Goal: Manage account settings

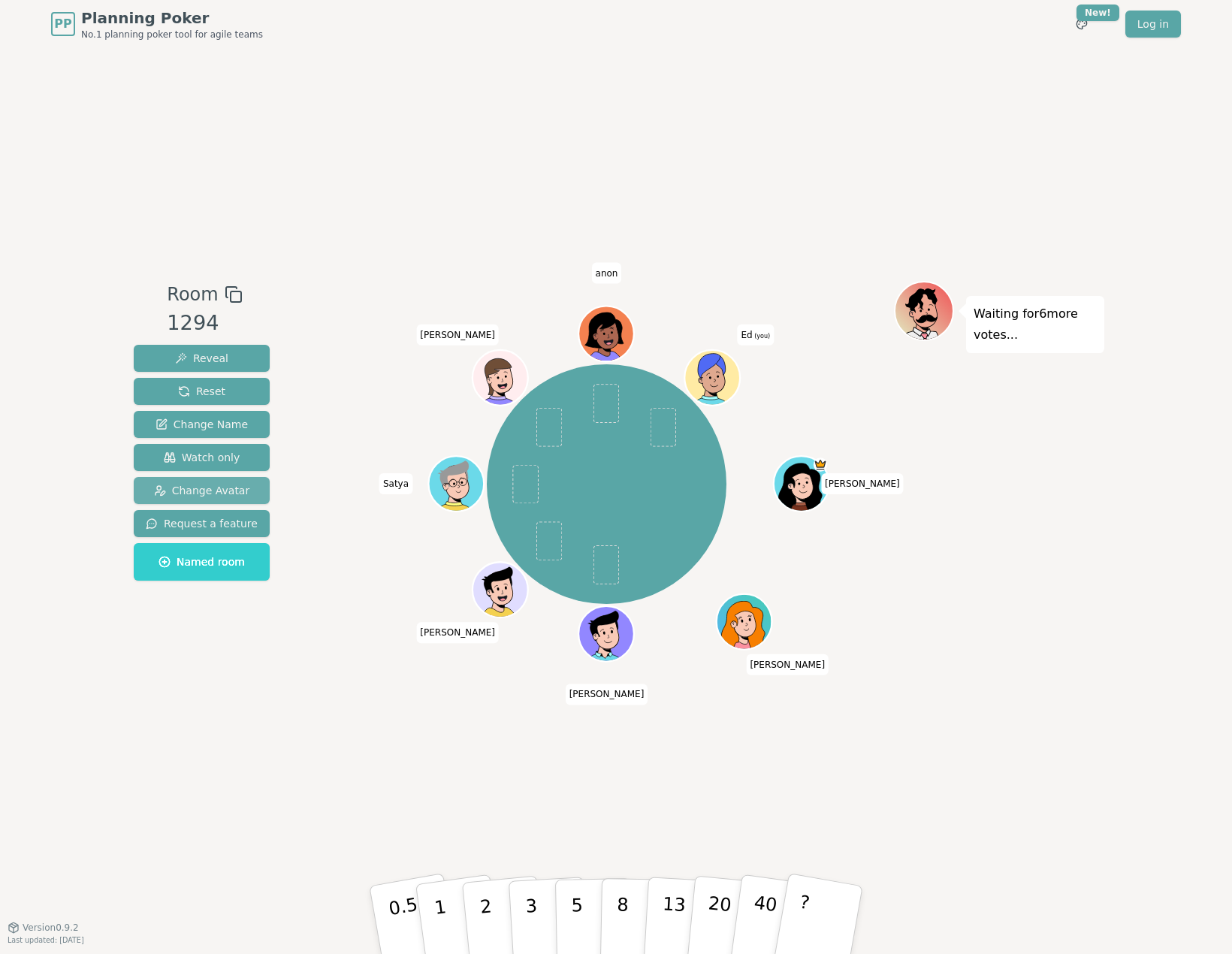
click at [181, 488] on span "Change Avatar" at bounding box center [202, 490] width 96 height 15
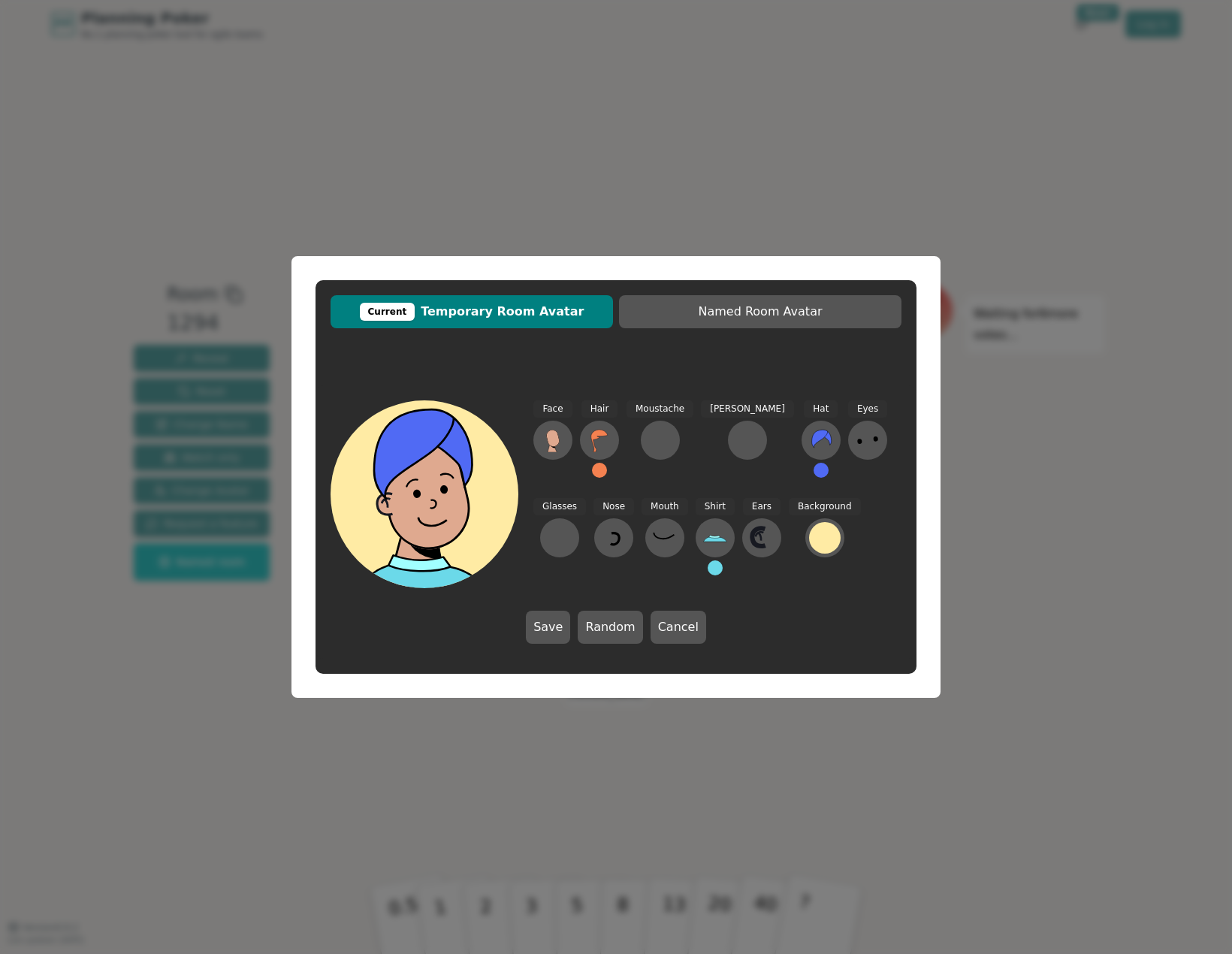
click at [497, 310] on span "Current Temporary Room Avatar" at bounding box center [472, 311] width 268 height 18
click at [604, 627] on button "Random" at bounding box center [609, 627] width 65 height 33
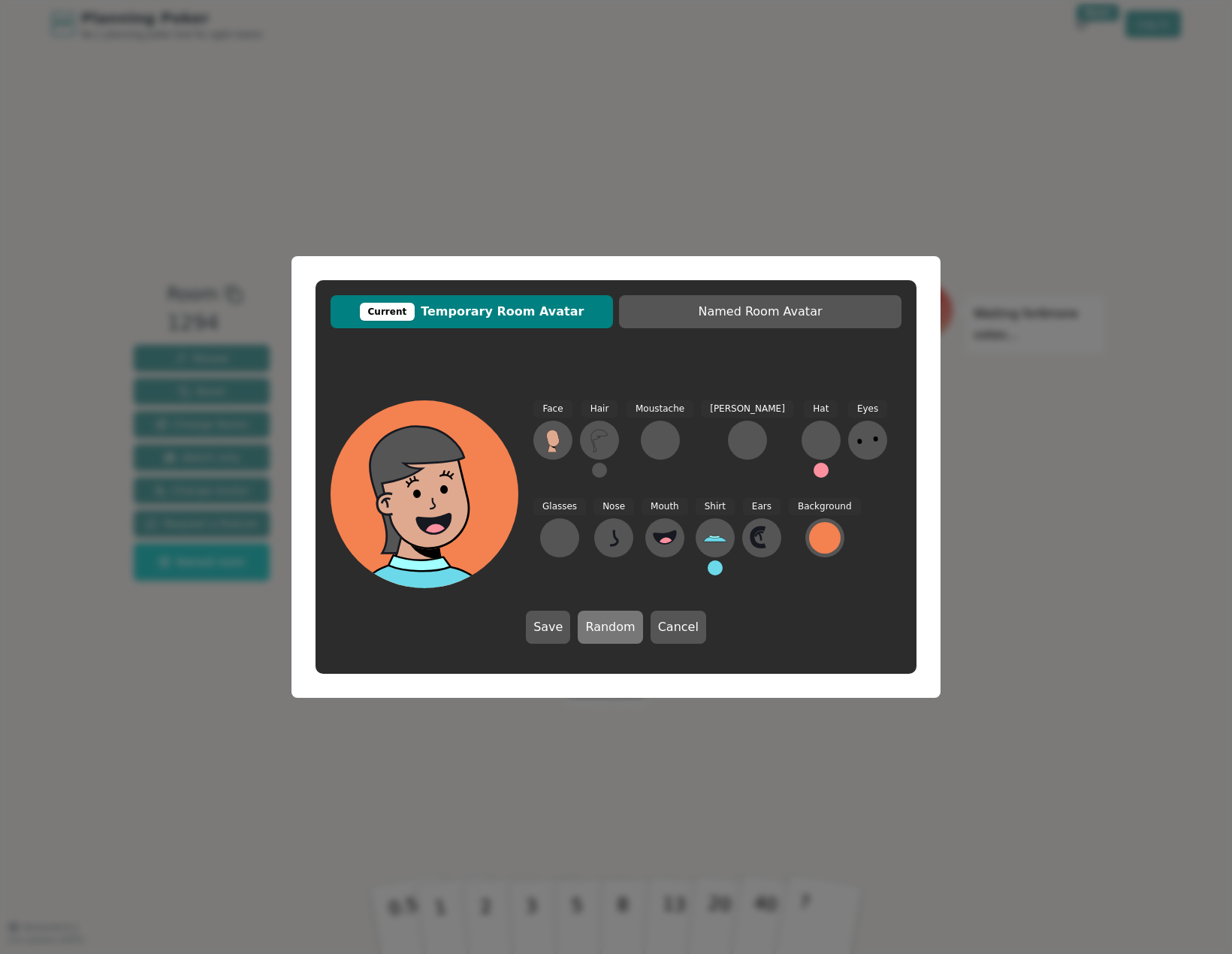
click at [604, 627] on button "Random" at bounding box center [609, 627] width 65 height 33
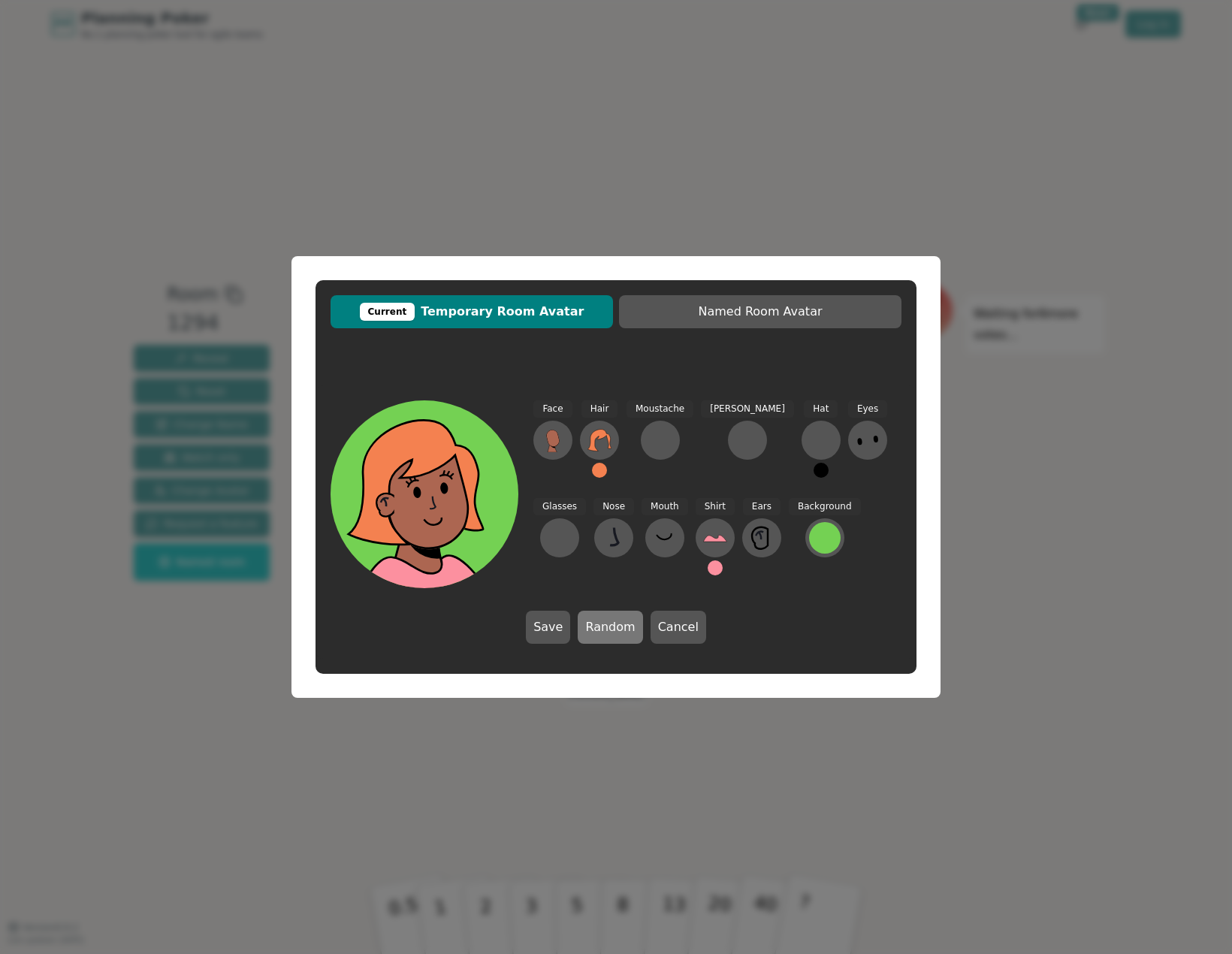
click at [604, 627] on button "Random" at bounding box center [609, 627] width 65 height 33
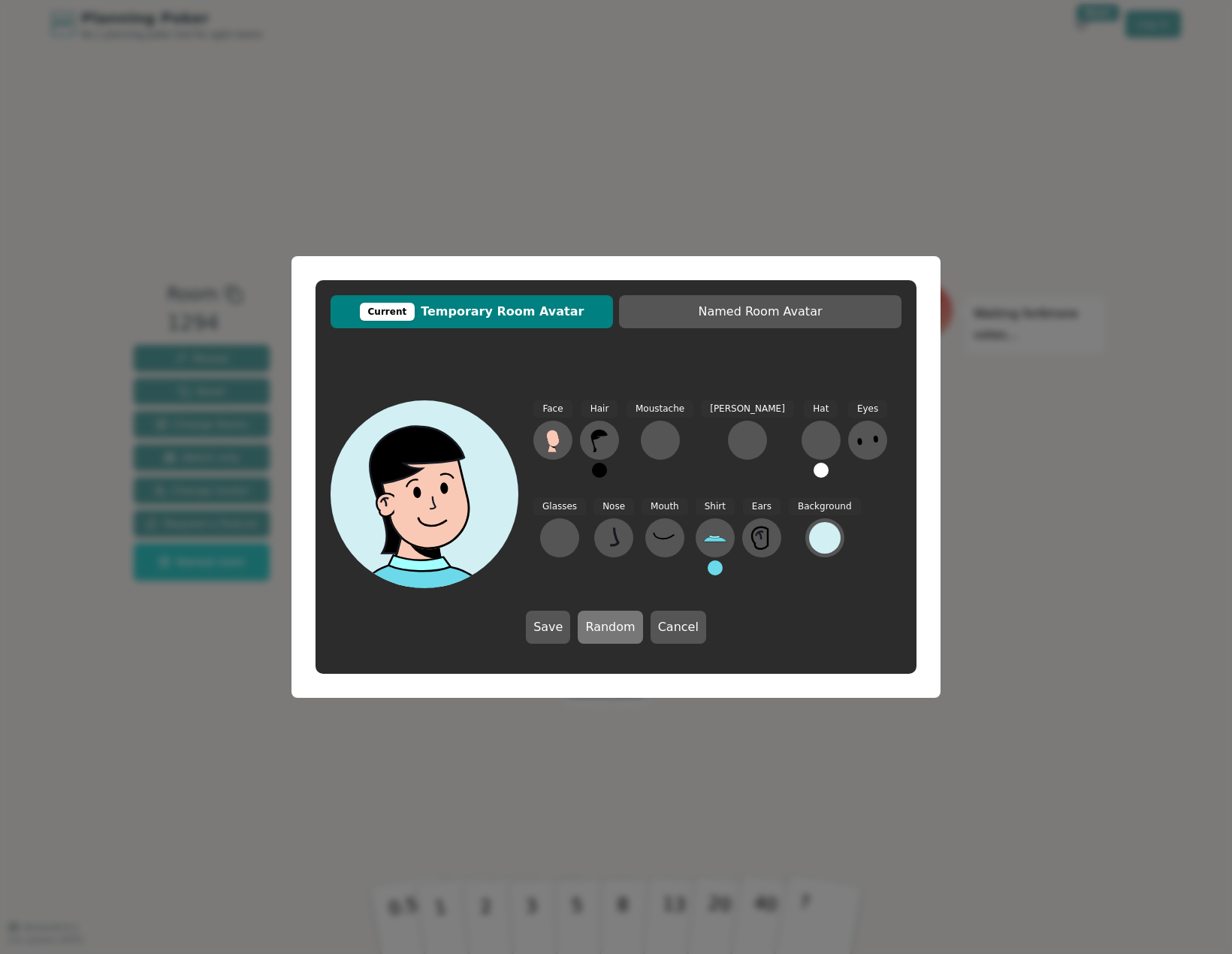
click at [604, 627] on button "Random" at bounding box center [609, 627] width 65 height 33
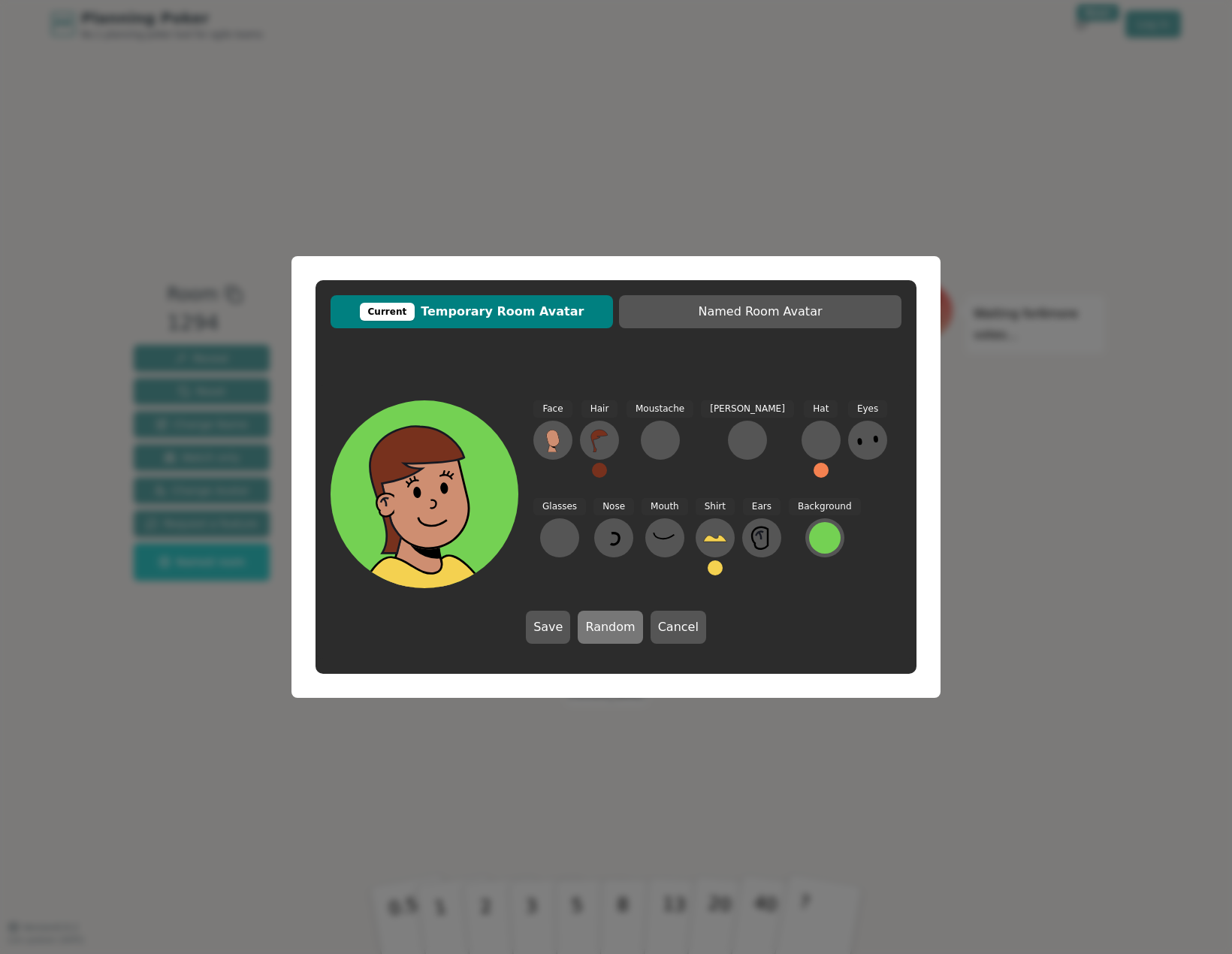
click at [604, 627] on button "Random" at bounding box center [609, 627] width 65 height 33
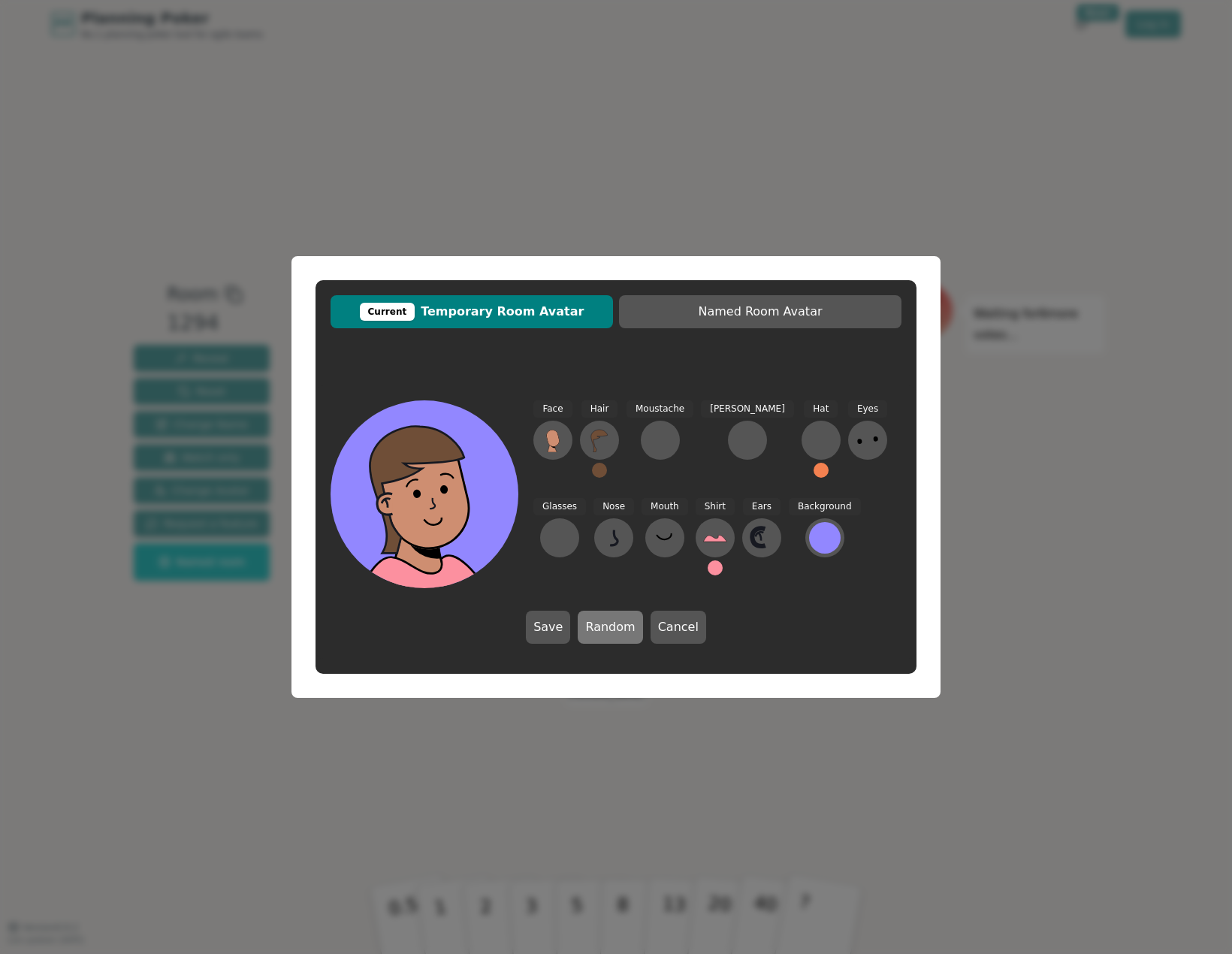
click at [604, 628] on button "Random" at bounding box center [609, 627] width 65 height 33
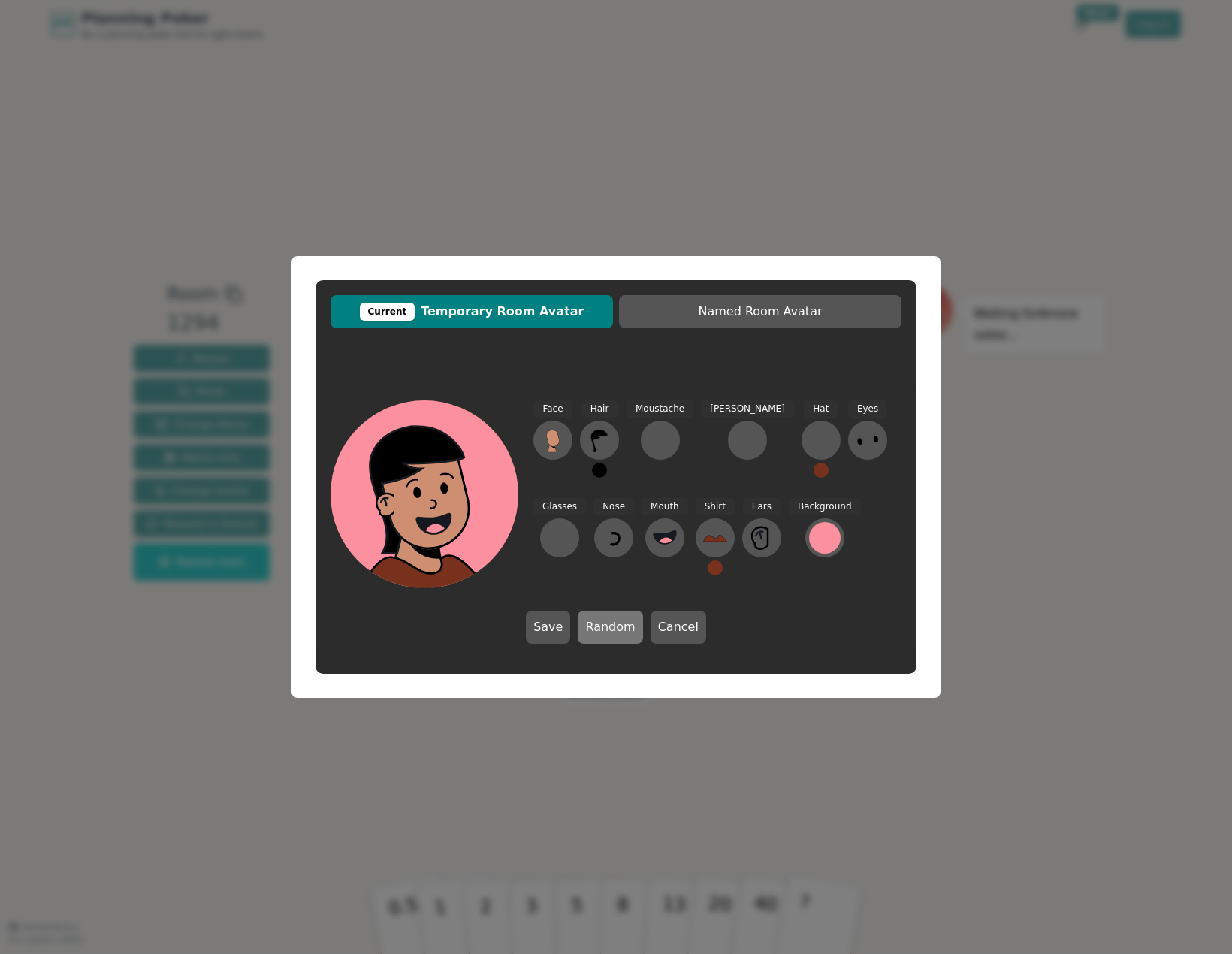
click at [604, 628] on button "Random" at bounding box center [609, 627] width 65 height 33
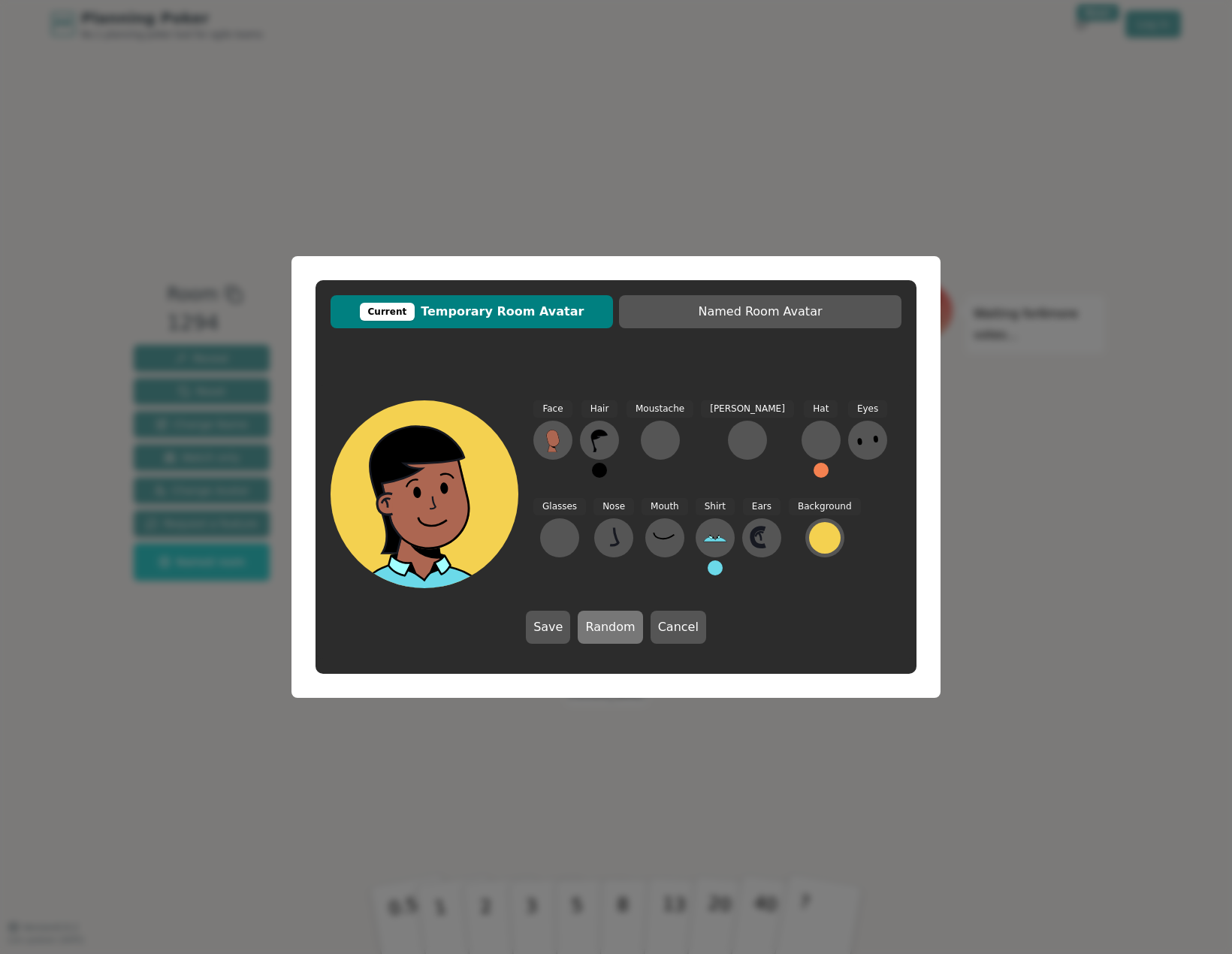
click at [604, 628] on button "Random" at bounding box center [609, 627] width 65 height 33
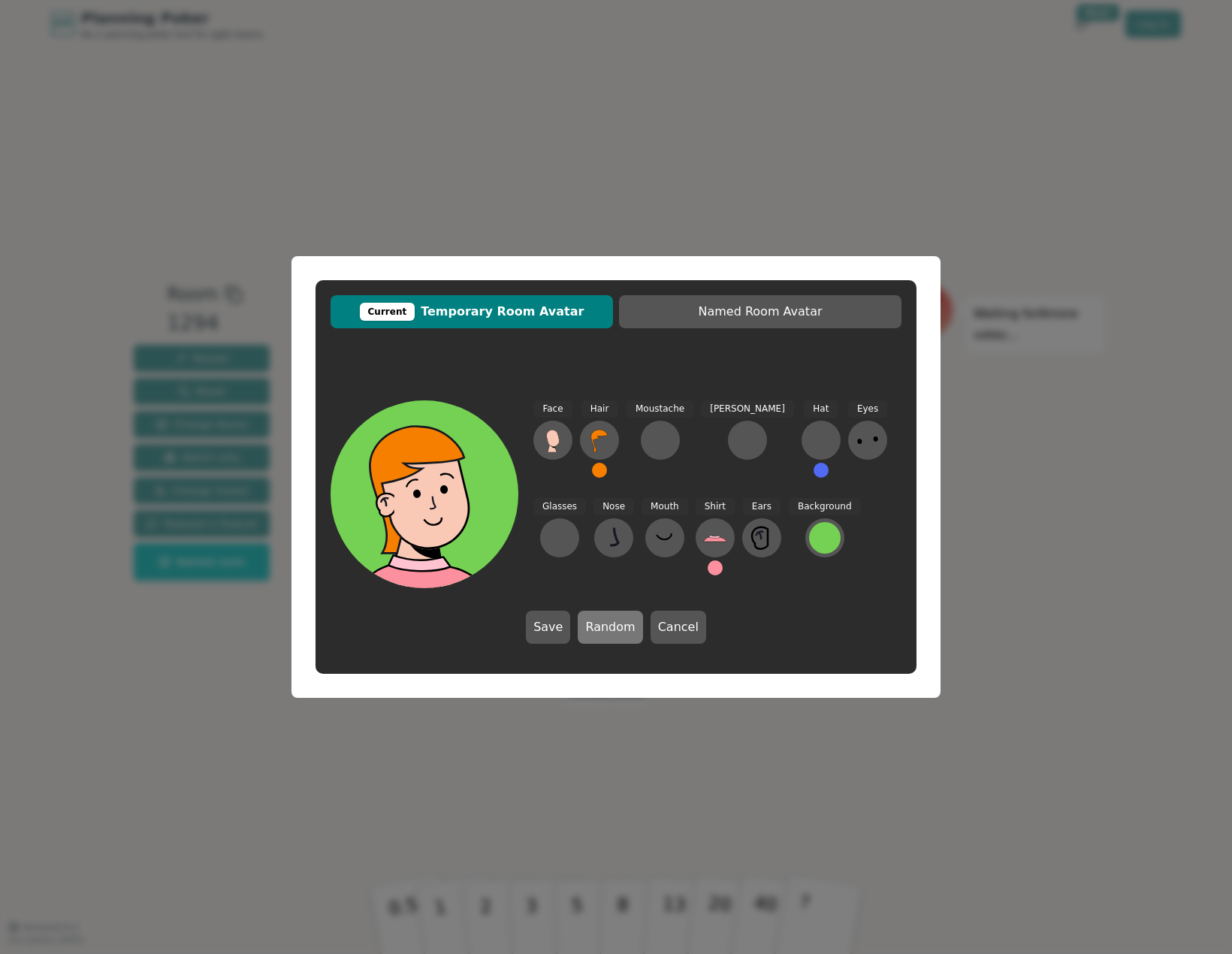
click at [604, 628] on button "Random" at bounding box center [609, 627] width 65 height 33
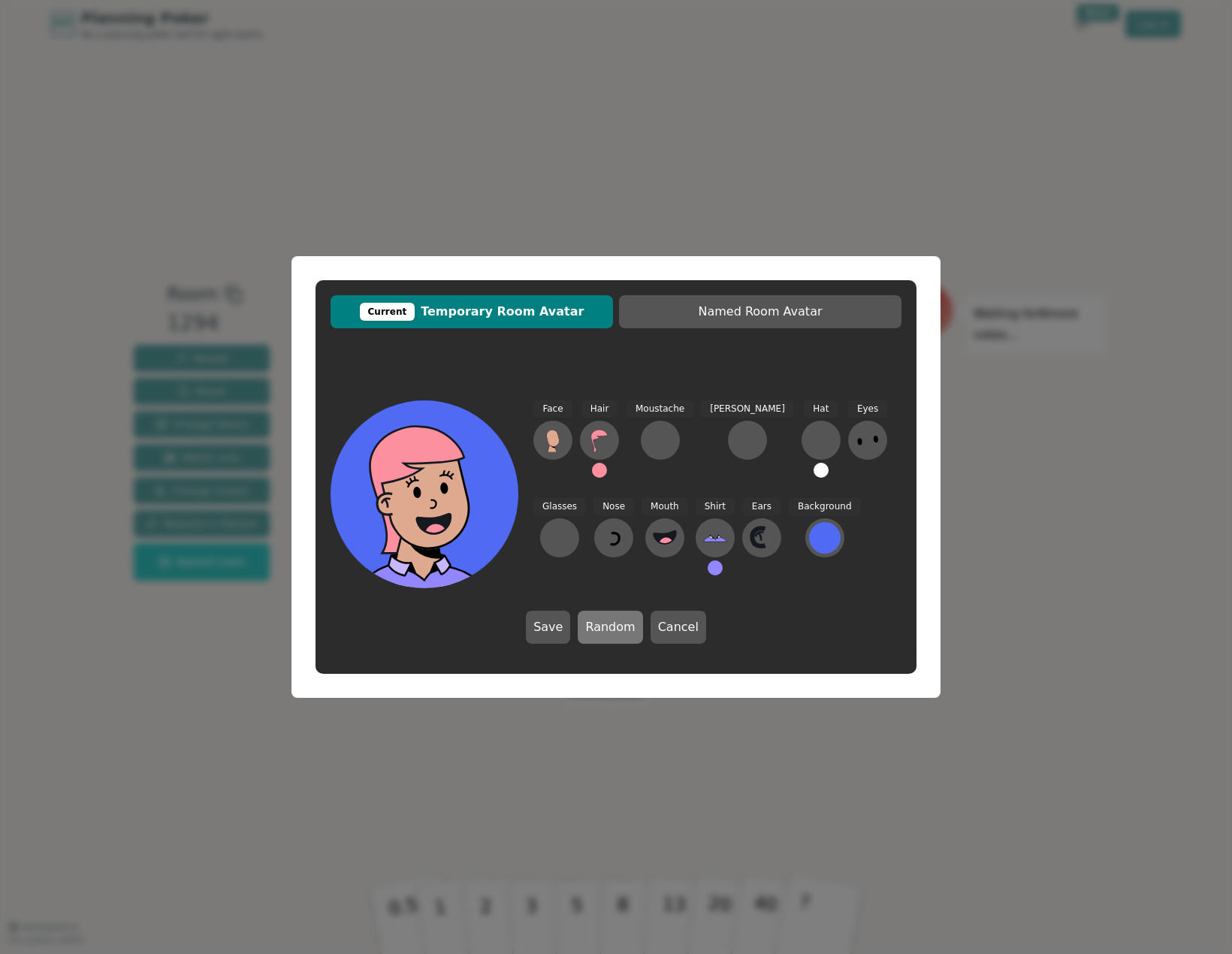
click at [604, 628] on button "Random" at bounding box center [609, 627] width 65 height 33
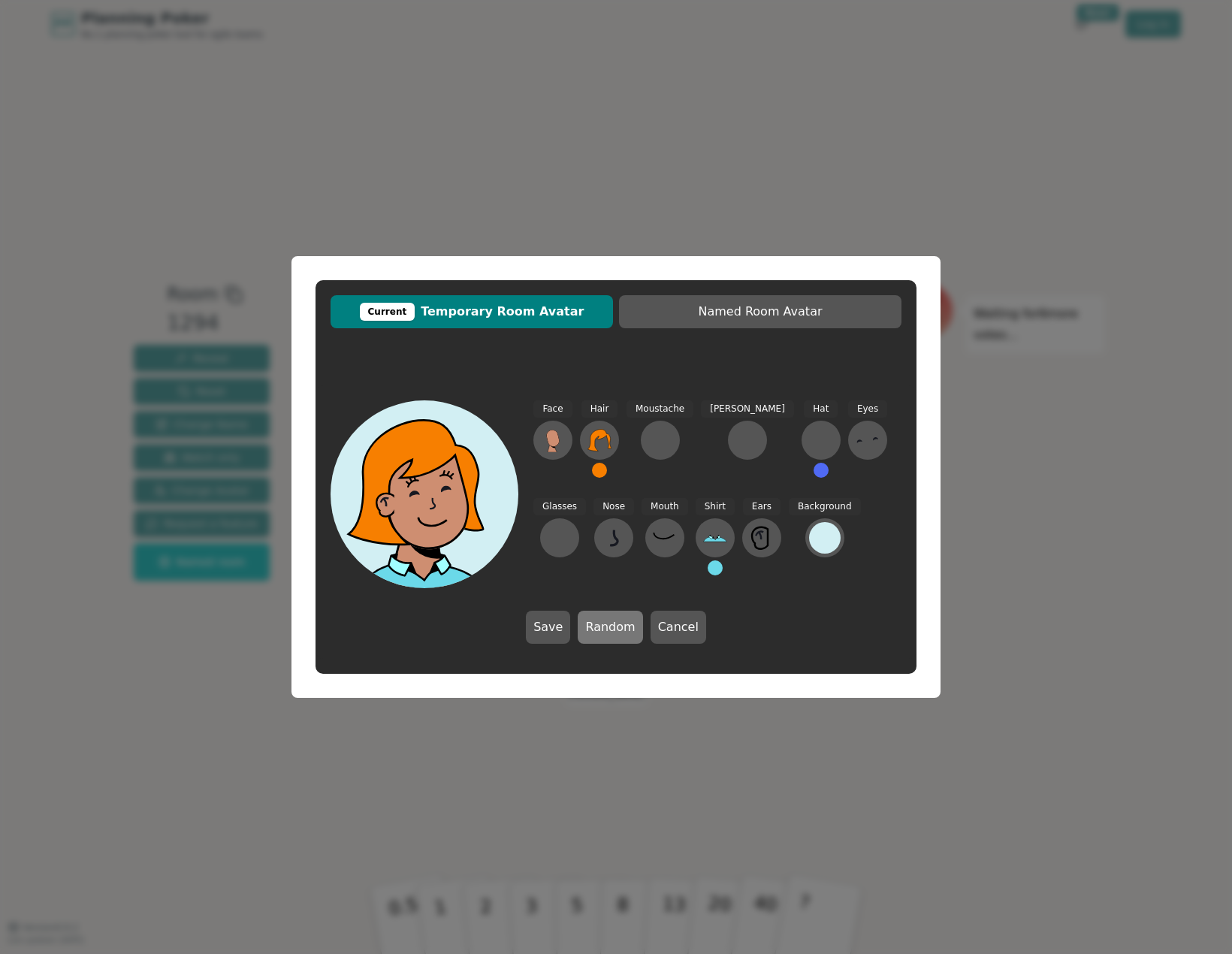
click at [604, 628] on button "Random" at bounding box center [609, 627] width 65 height 33
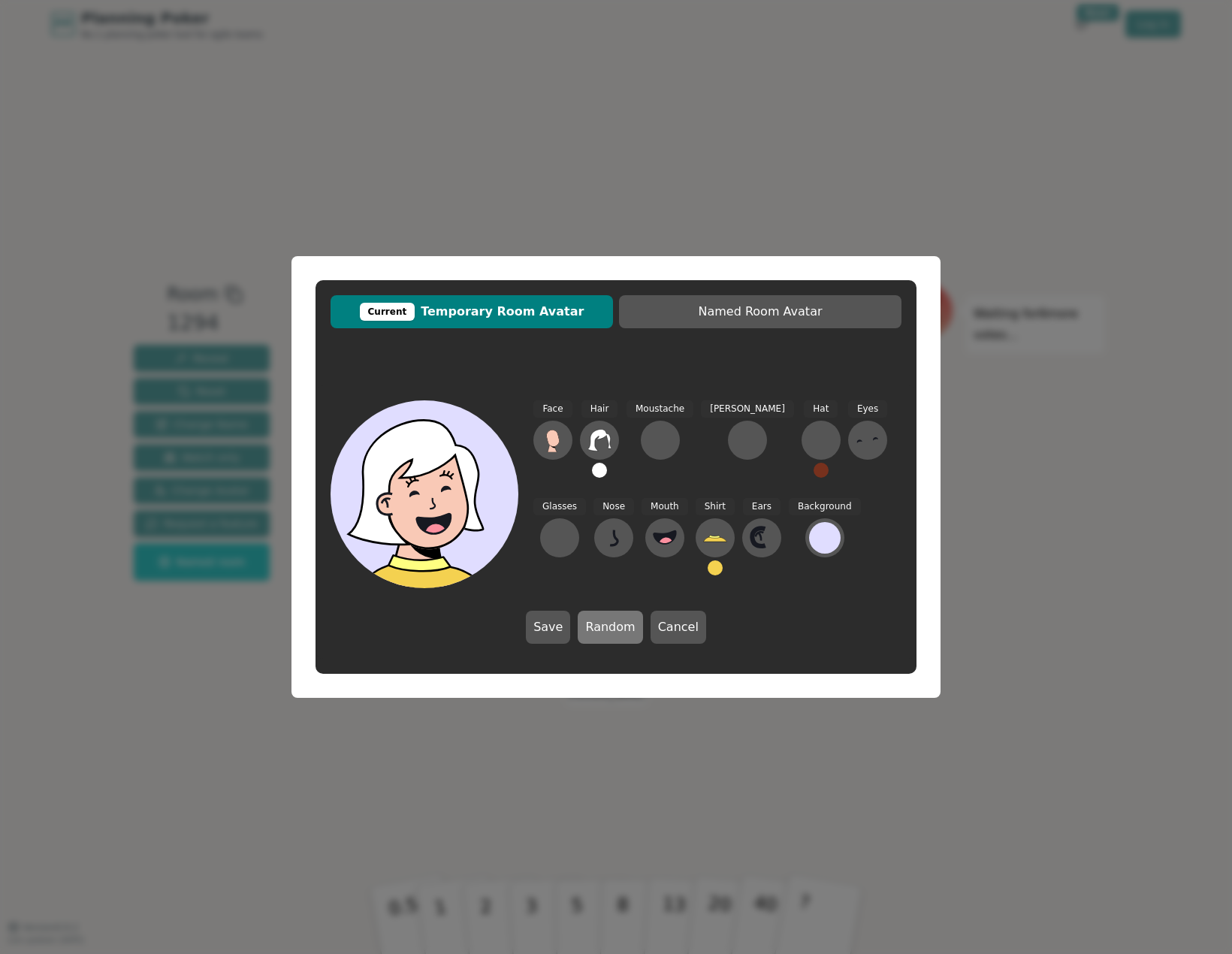
click at [604, 628] on button "Random" at bounding box center [609, 627] width 65 height 33
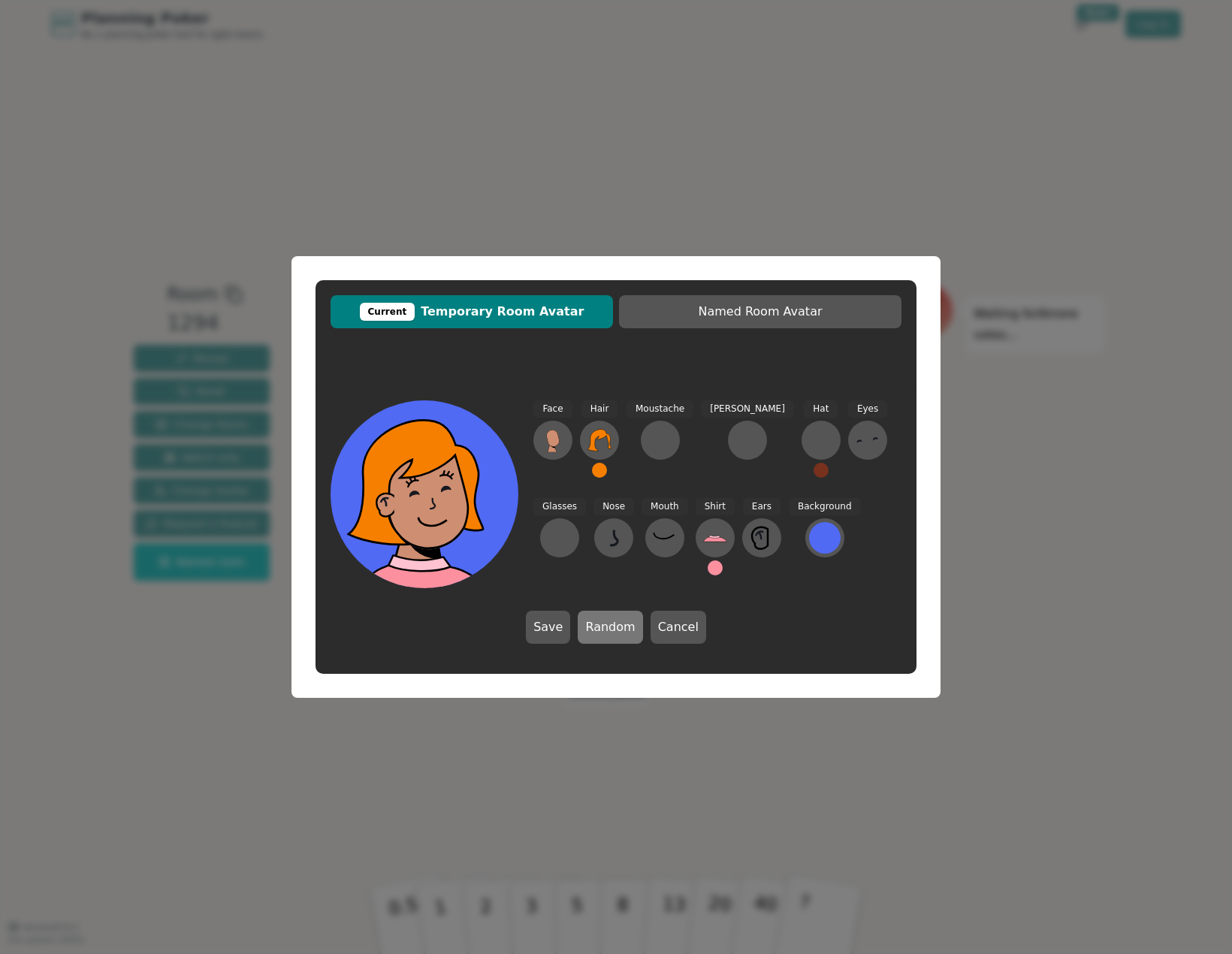
click at [604, 628] on button "Random" at bounding box center [609, 627] width 65 height 33
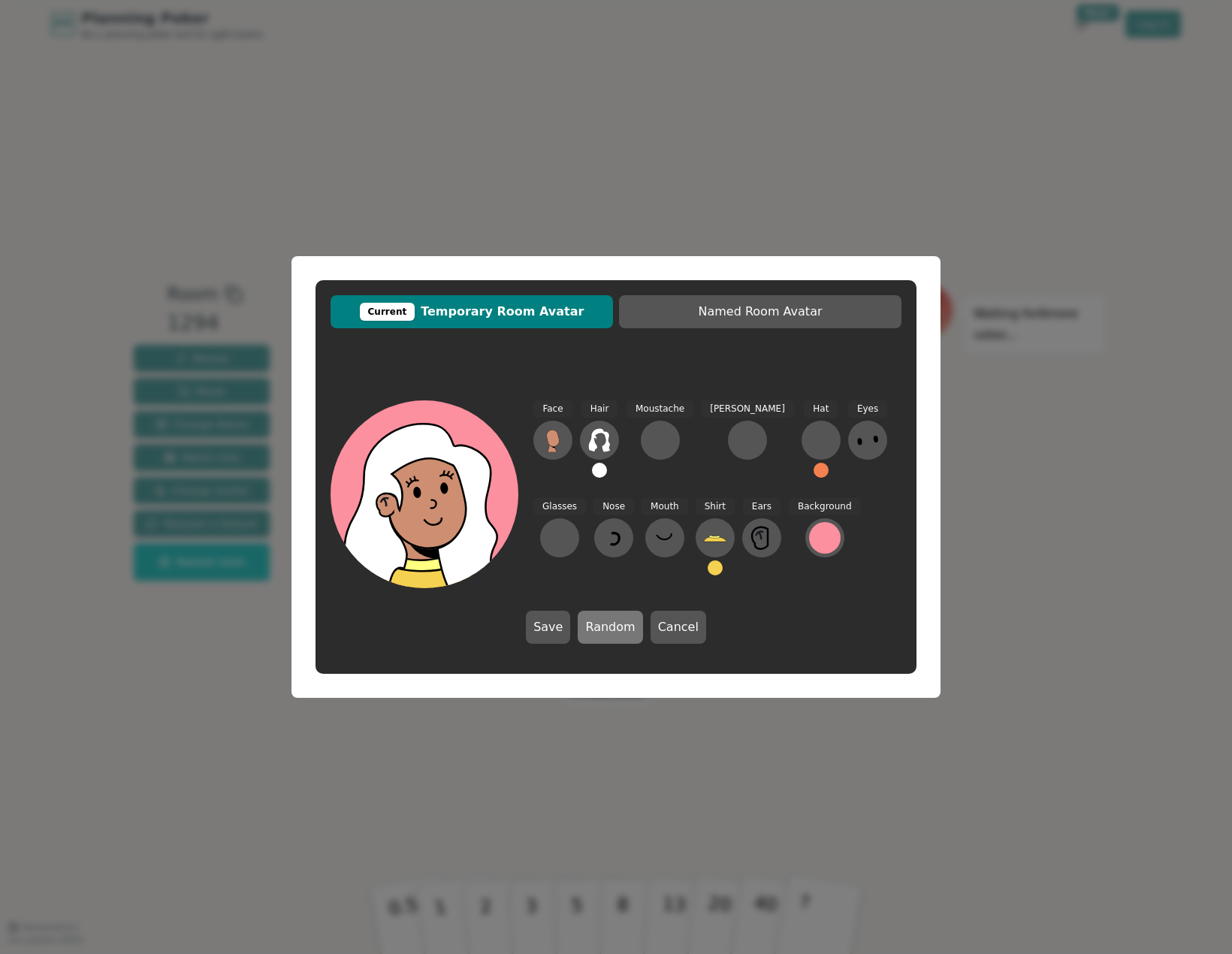
click at [604, 628] on button "Random" at bounding box center [609, 627] width 65 height 33
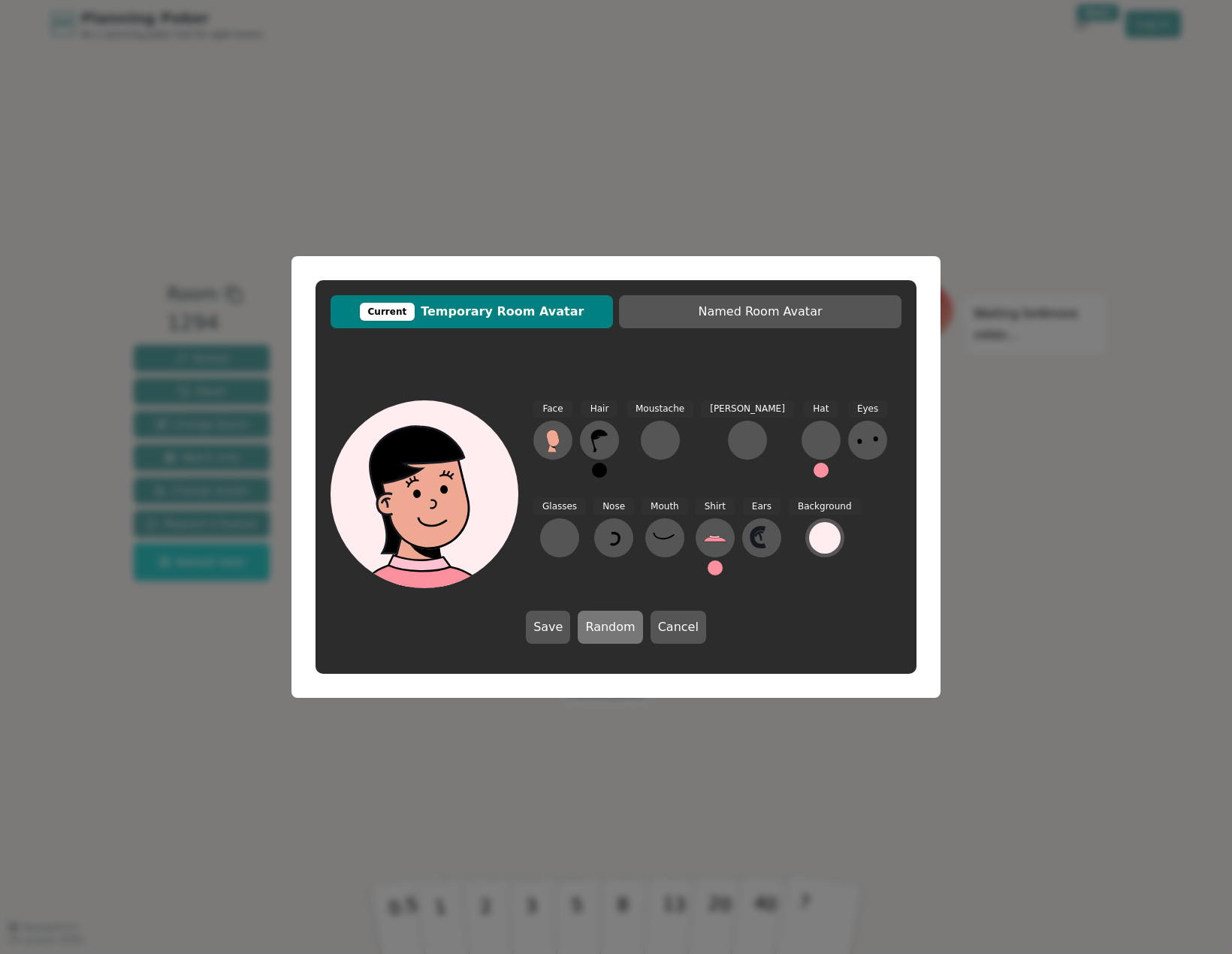
click at [604, 628] on button "Random" at bounding box center [609, 627] width 65 height 33
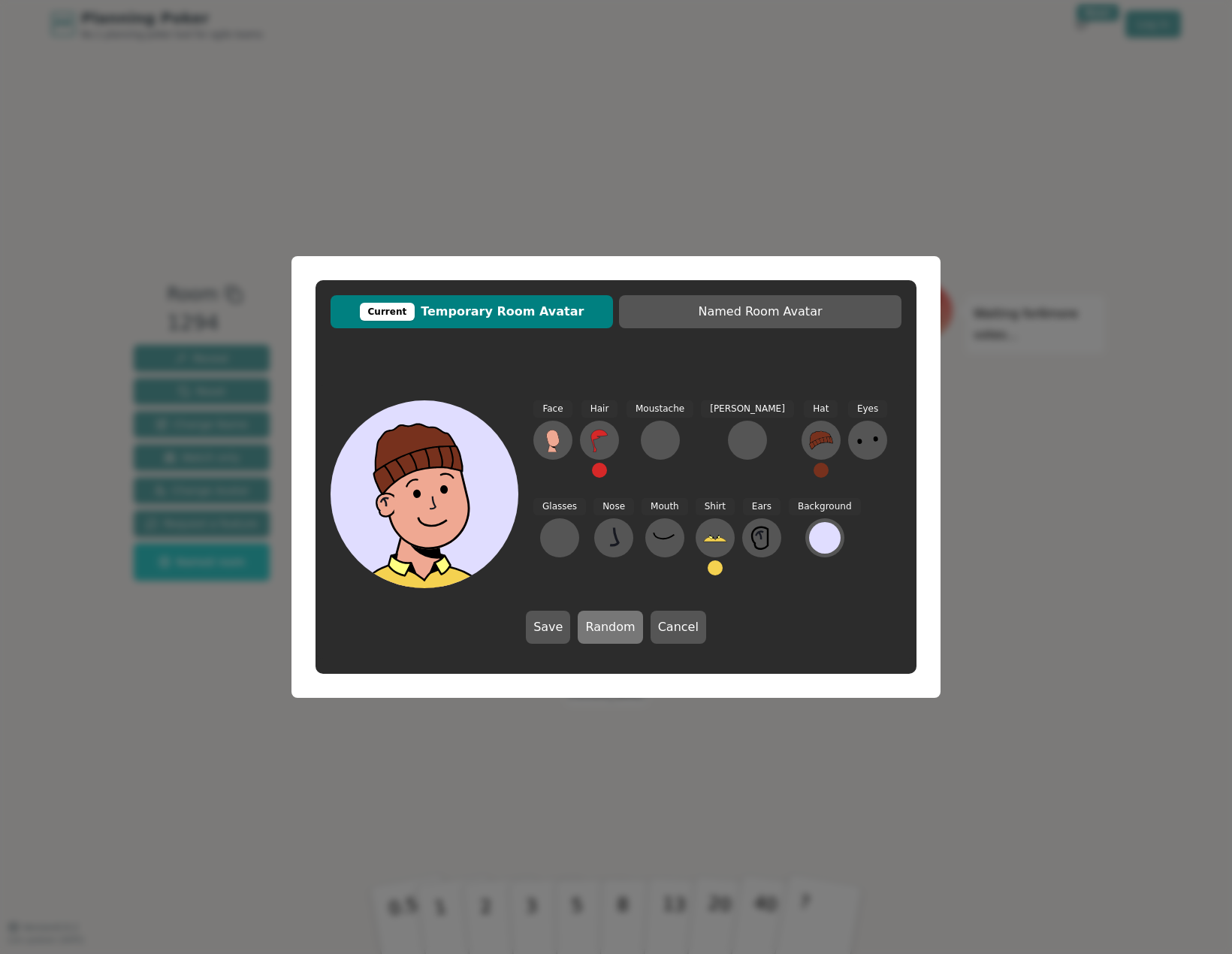
click at [604, 628] on button "Random" at bounding box center [609, 627] width 65 height 33
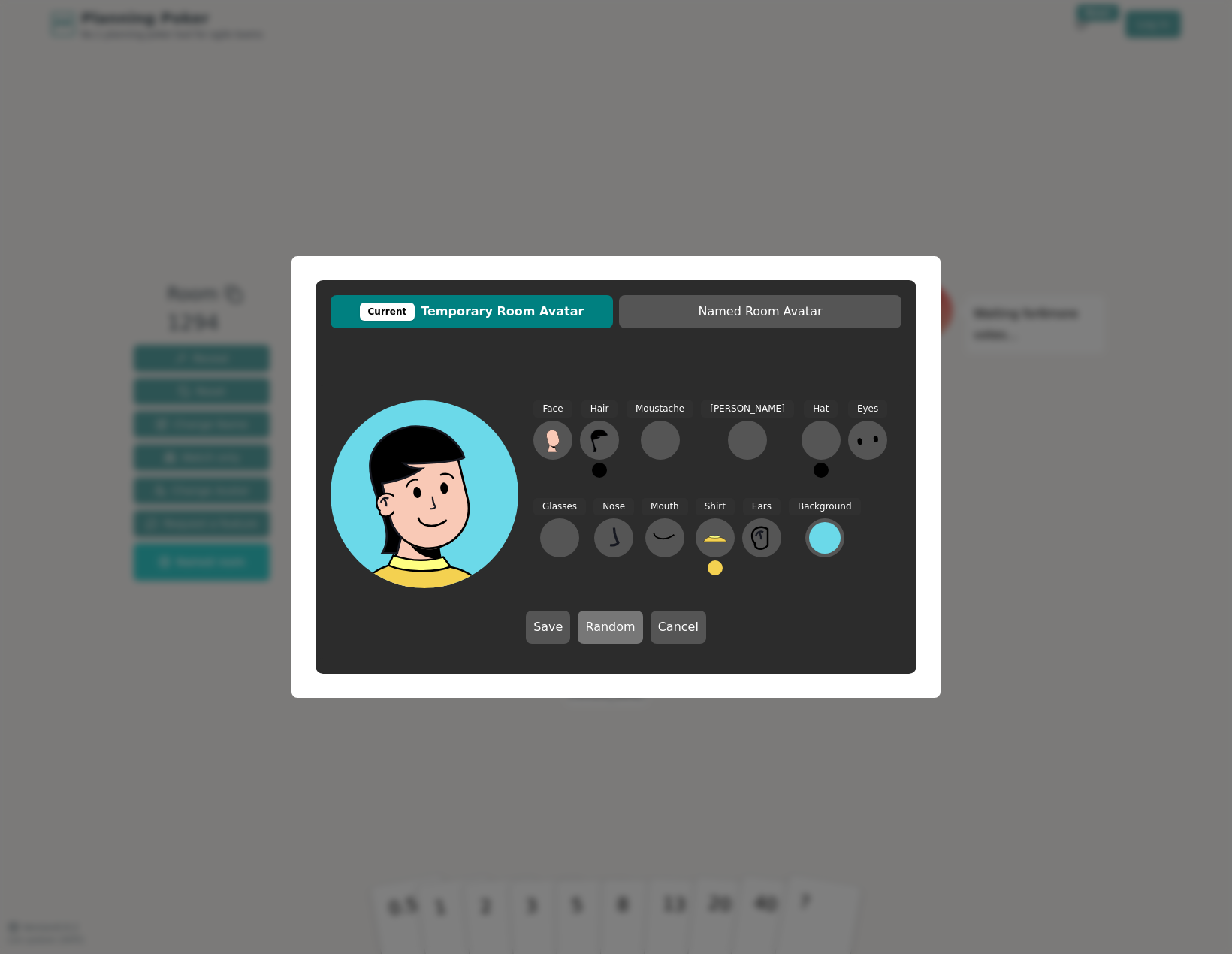
click at [604, 628] on button "Random" at bounding box center [609, 627] width 65 height 33
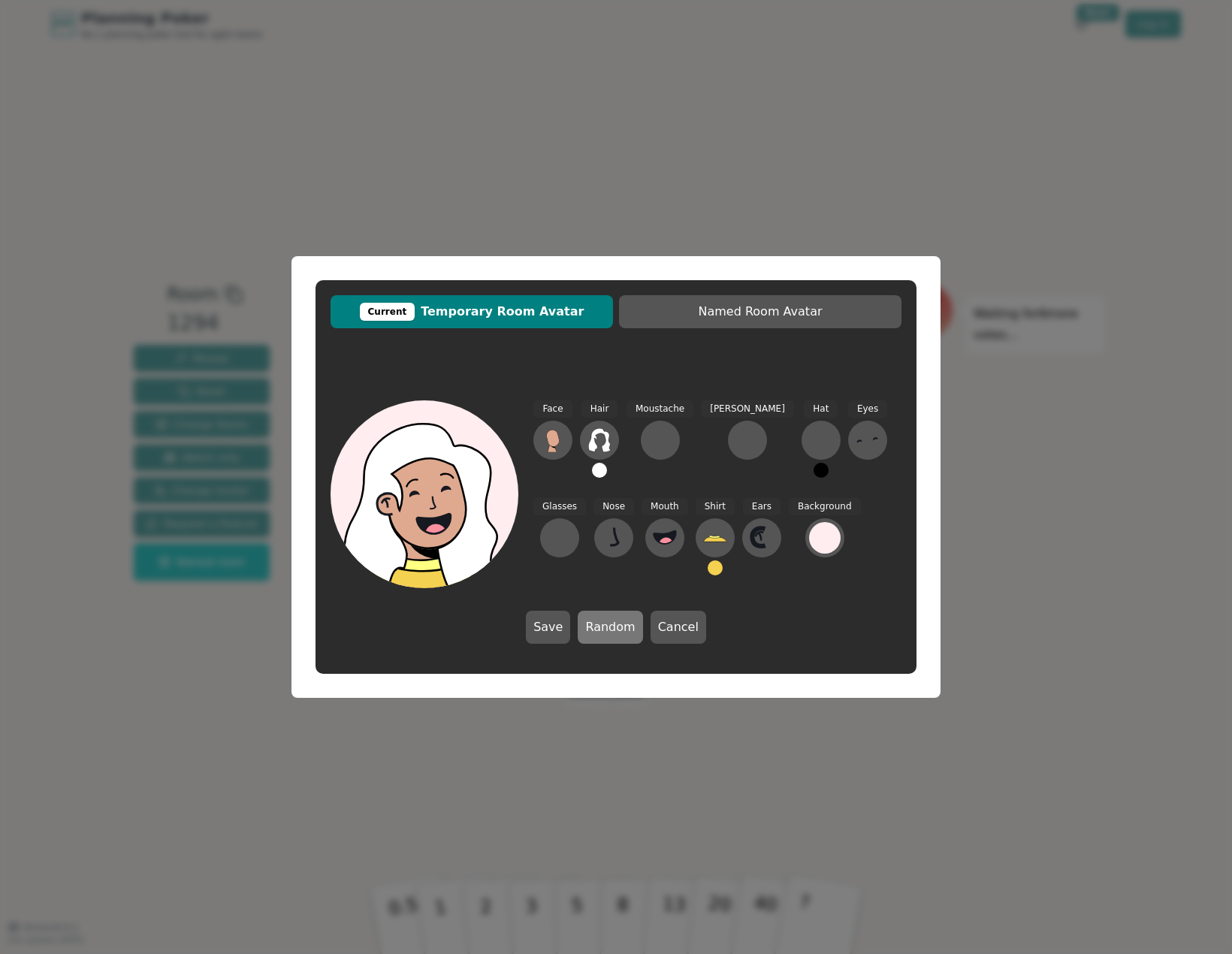
click at [604, 628] on button "Random" at bounding box center [609, 627] width 65 height 33
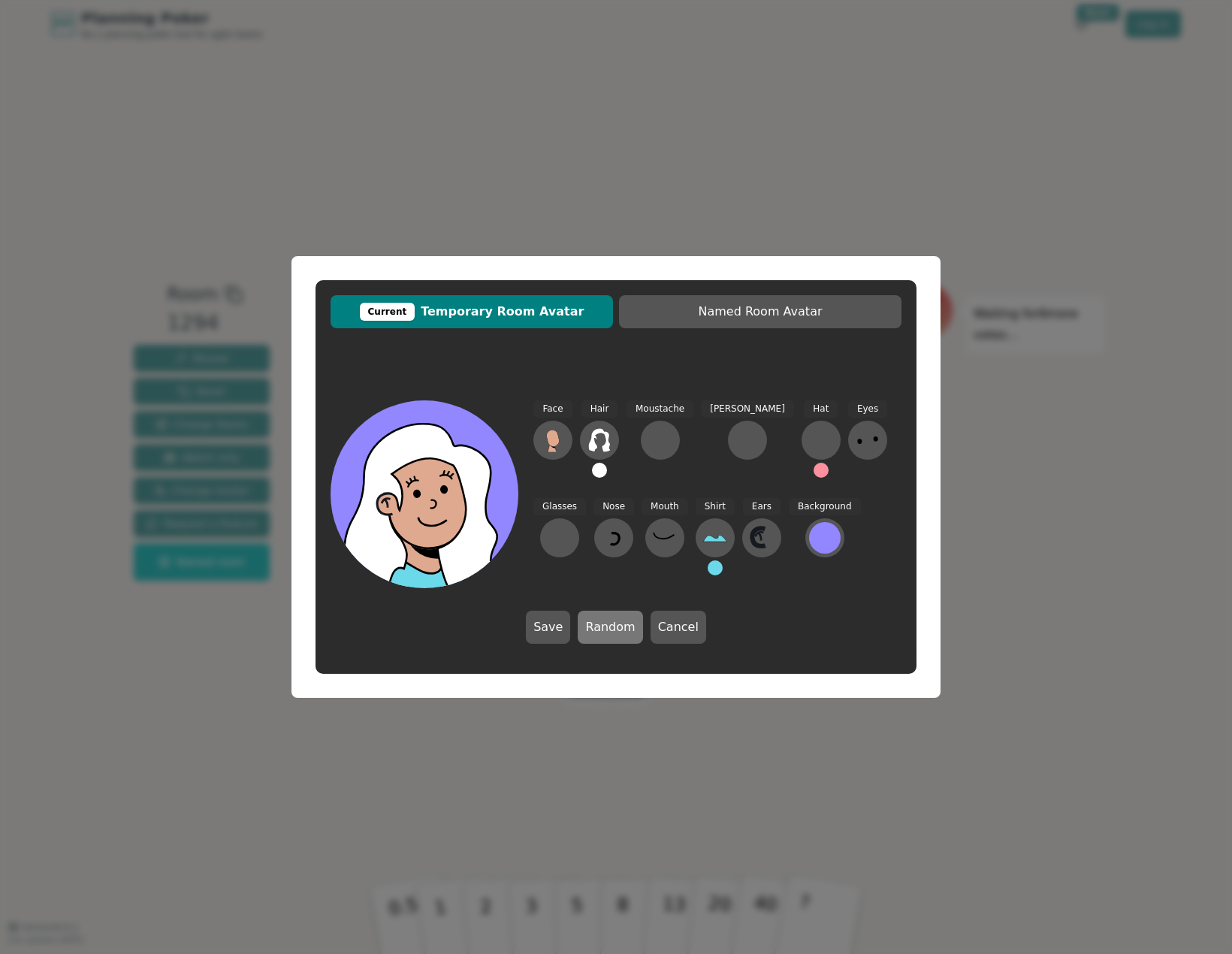
click at [604, 628] on button "Random" at bounding box center [609, 627] width 65 height 33
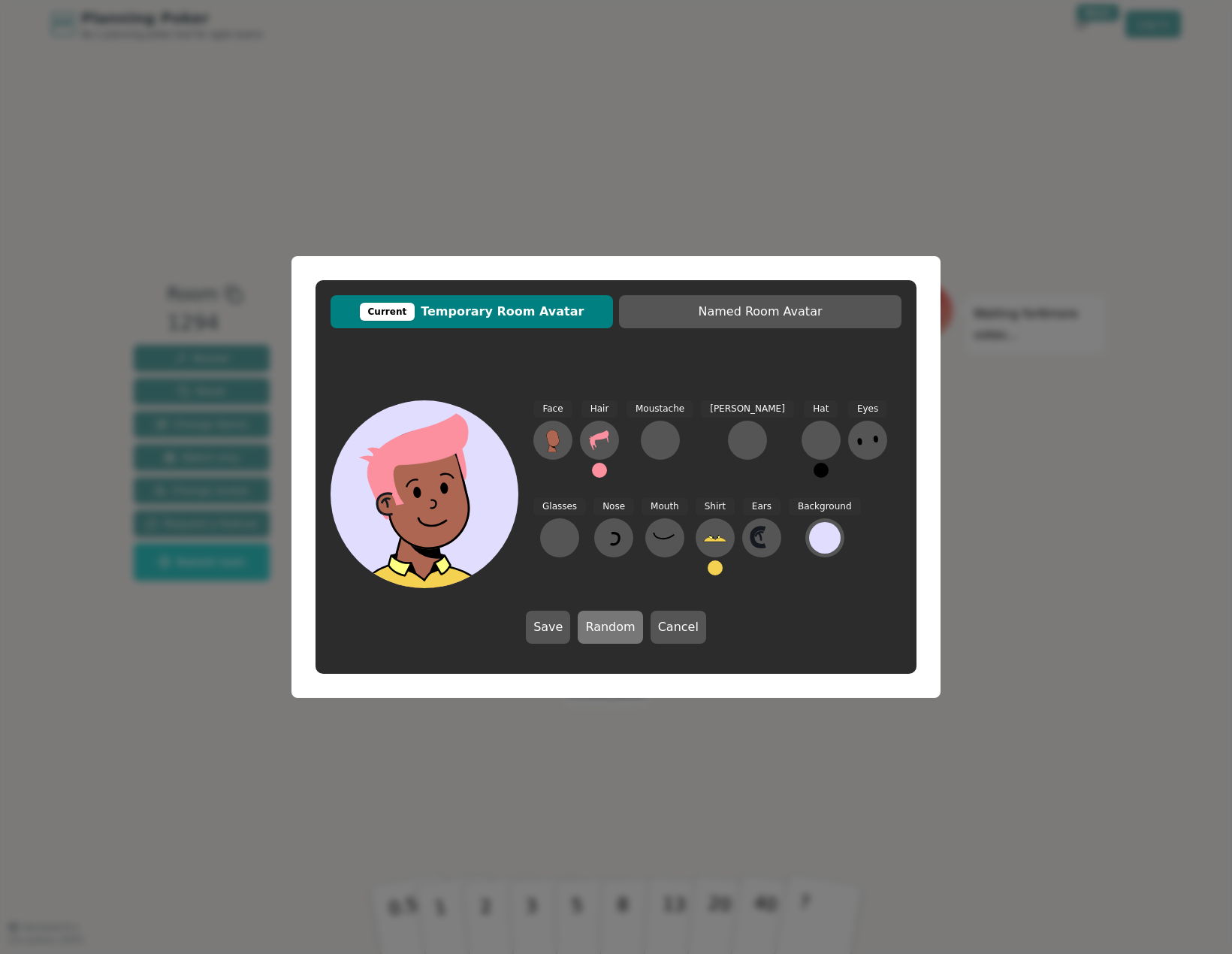
click at [604, 628] on button "Random" at bounding box center [609, 627] width 65 height 33
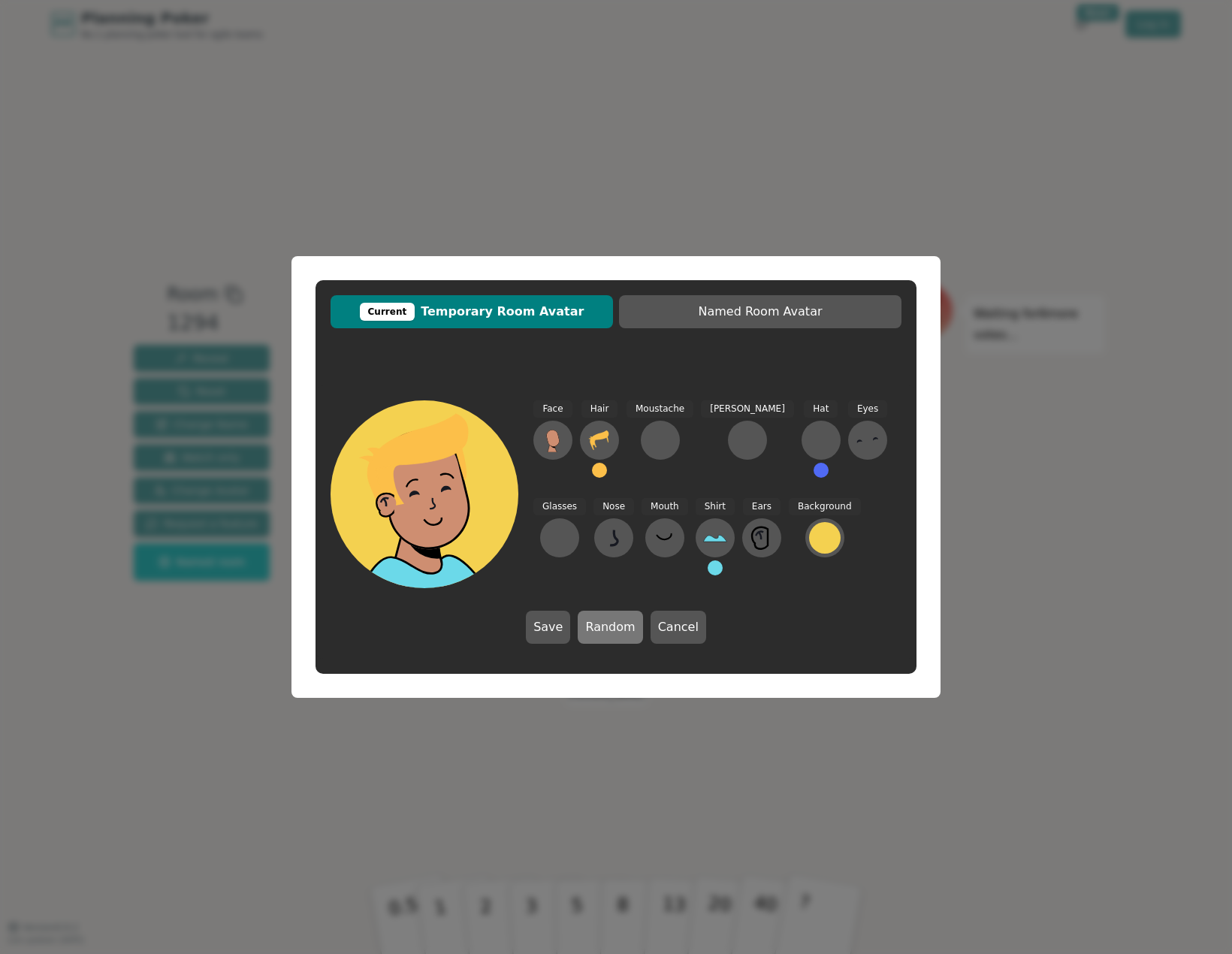
click at [604, 628] on button "Random" at bounding box center [609, 627] width 65 height 33
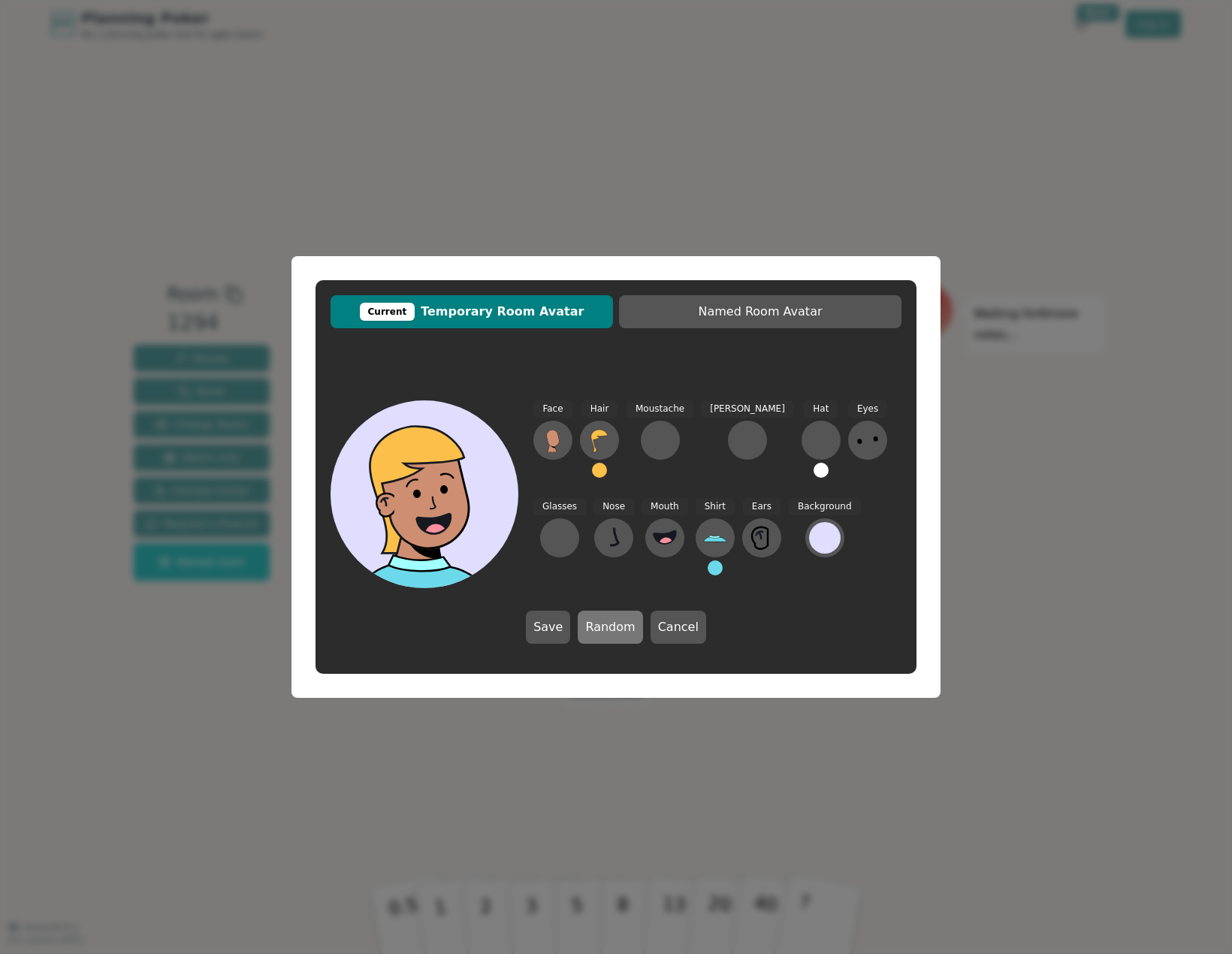
click at [604, 628] on button "Random" at bounding box center [609, 627] width 65 height 33
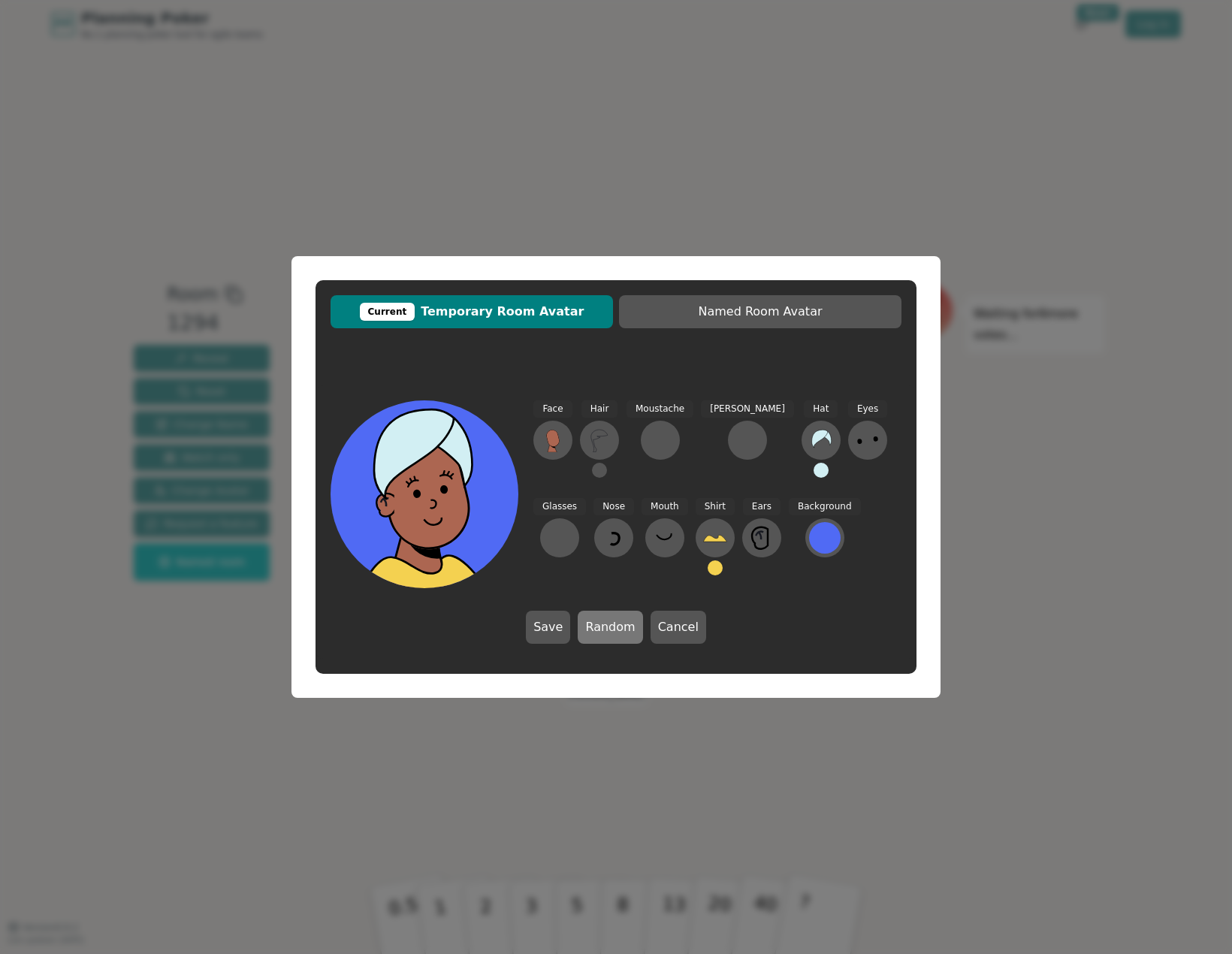
click at [604, 628] on button "Random" at bounding box center [609, 627] width 65 height 33
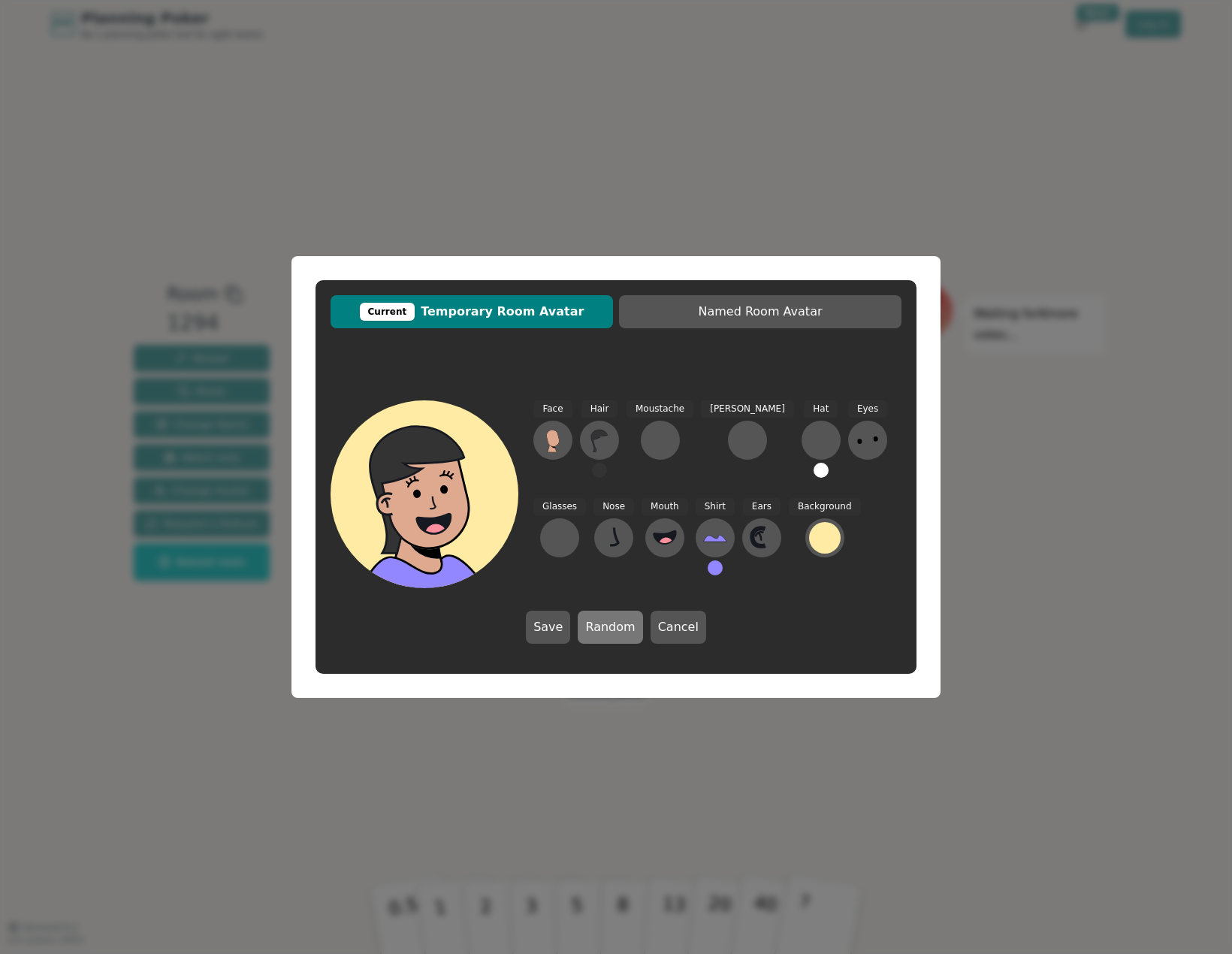
click at [604, 628] on button "Random" at bounding box center [609, 627] width 65 height 33
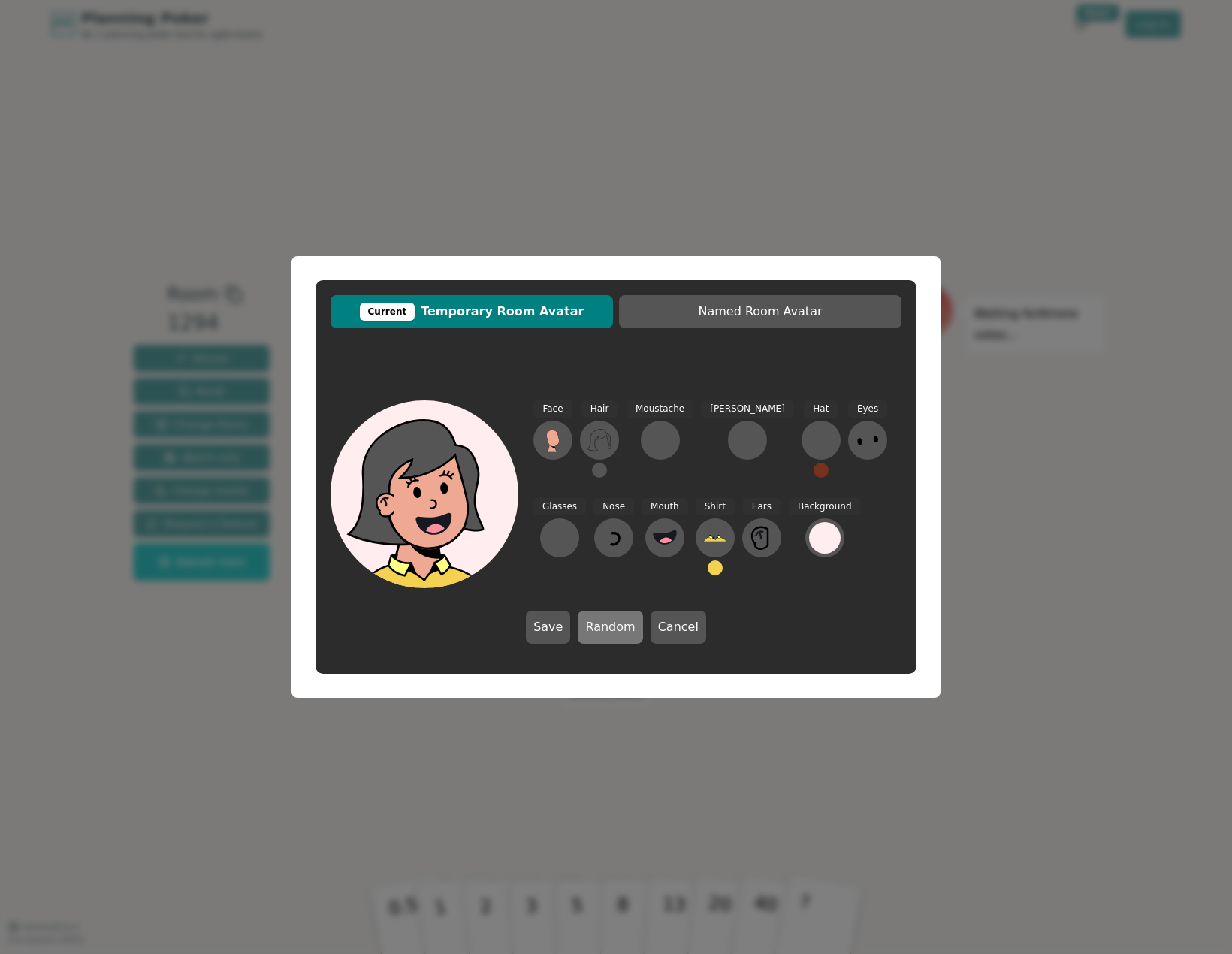
click at [604, 628] on button "Random" at bounding box center [609, 627] width 65 height 33
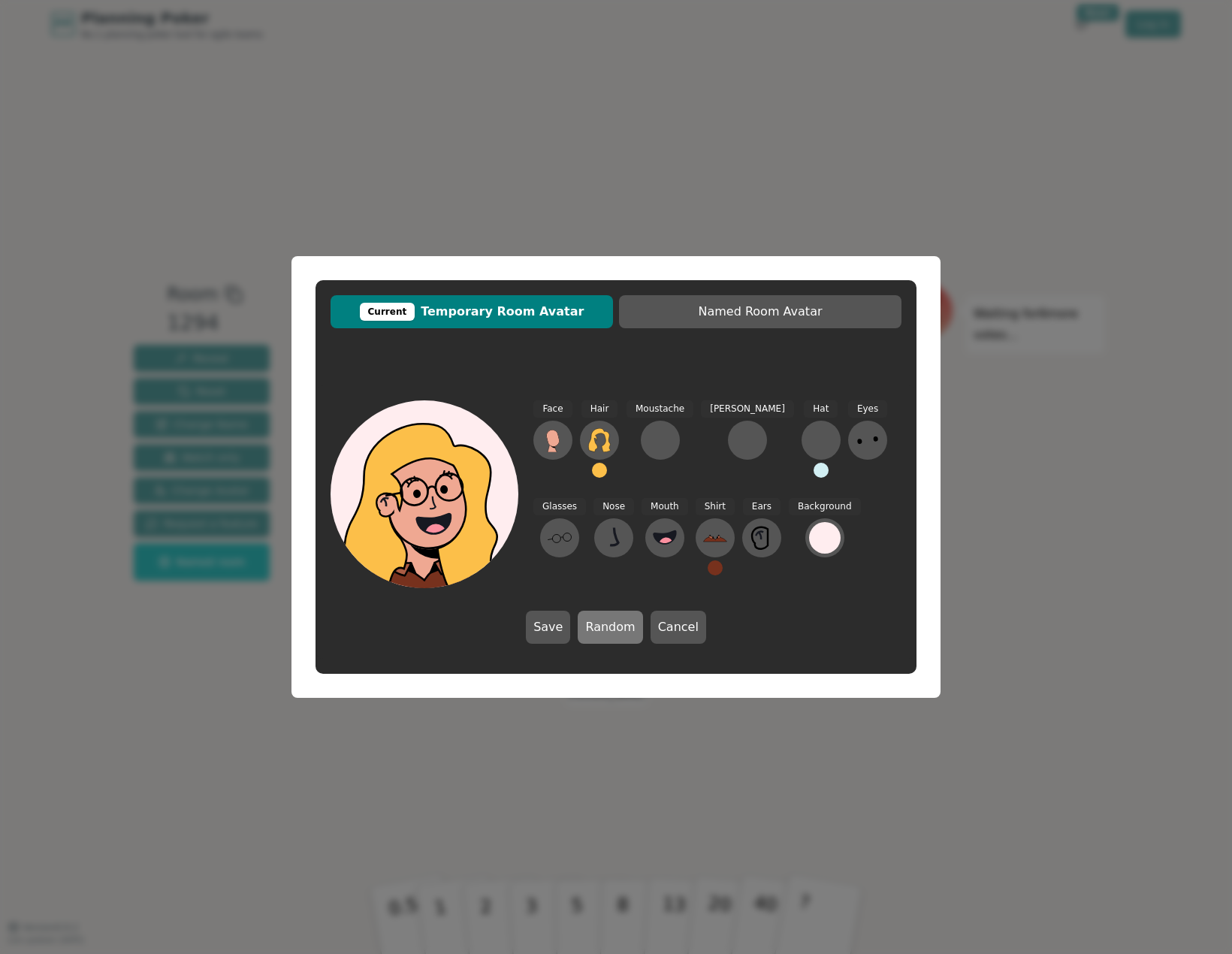
click at [604, 628] on button "Random" at bounding box center [609, 627] width 65 height 33
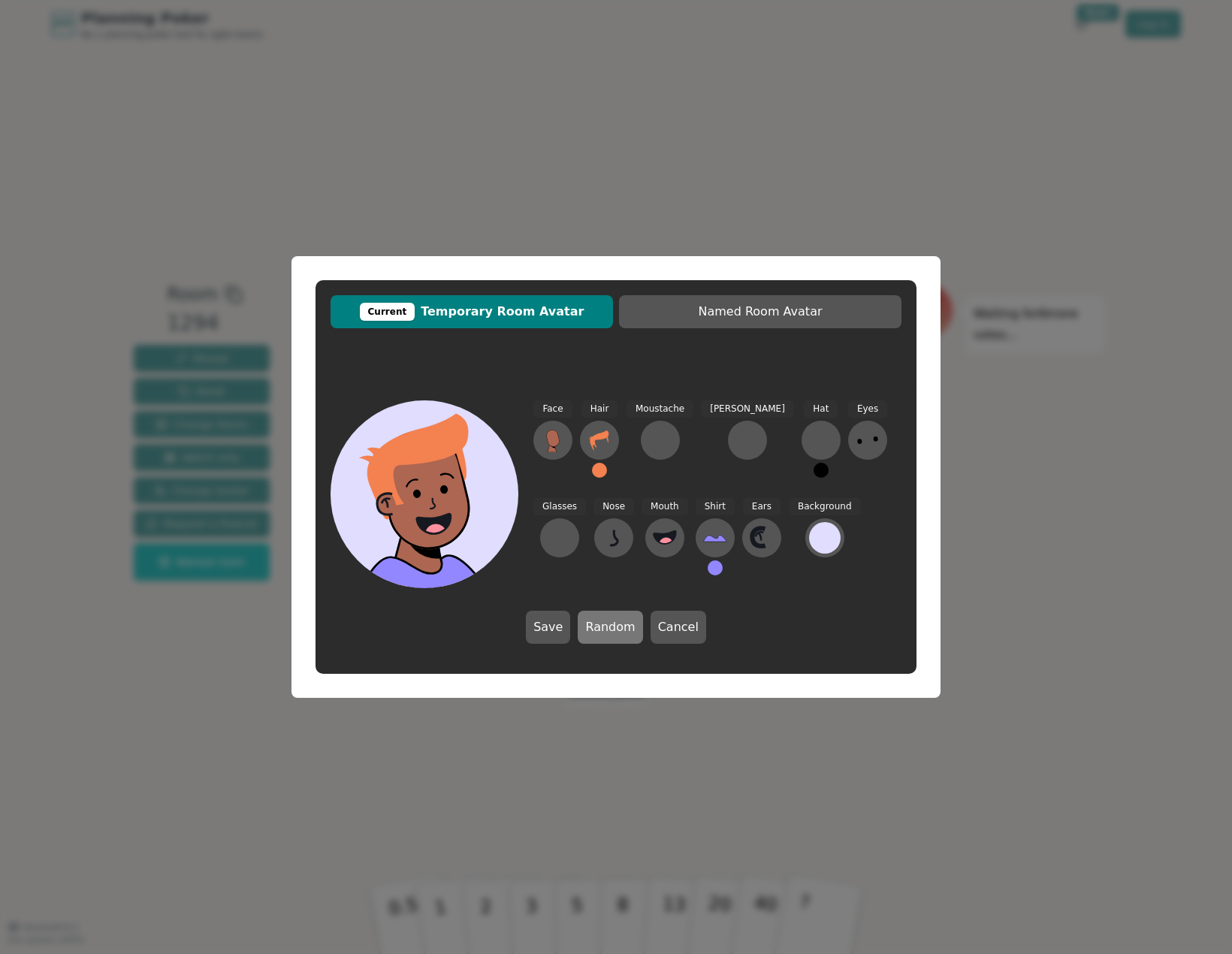
click at [604, 628] on button "Random" at bounding box center [609, 627] width 65 height 33
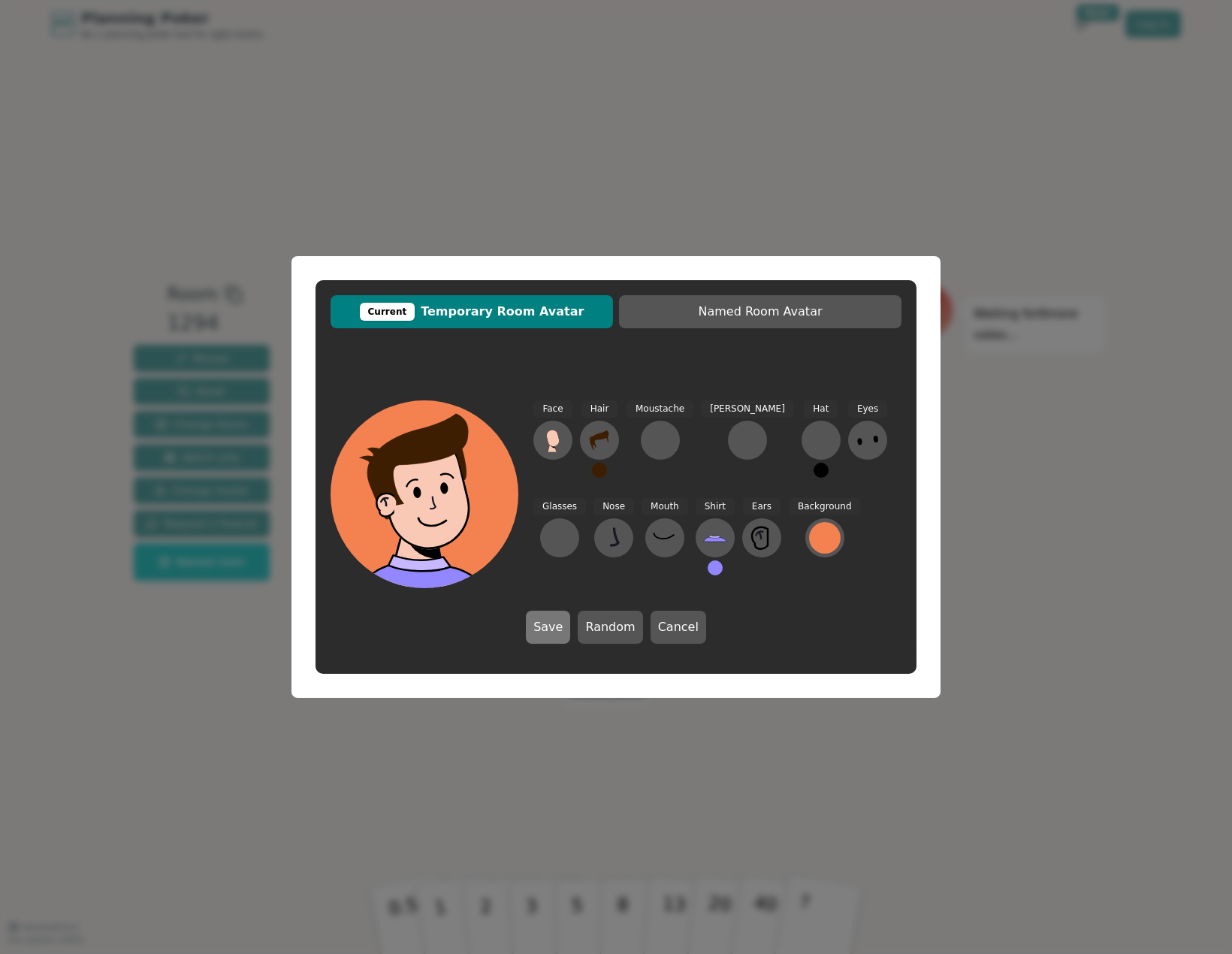
click at [549, 627] on button "Save" at bounding box center [548, 627] width 44 height 33
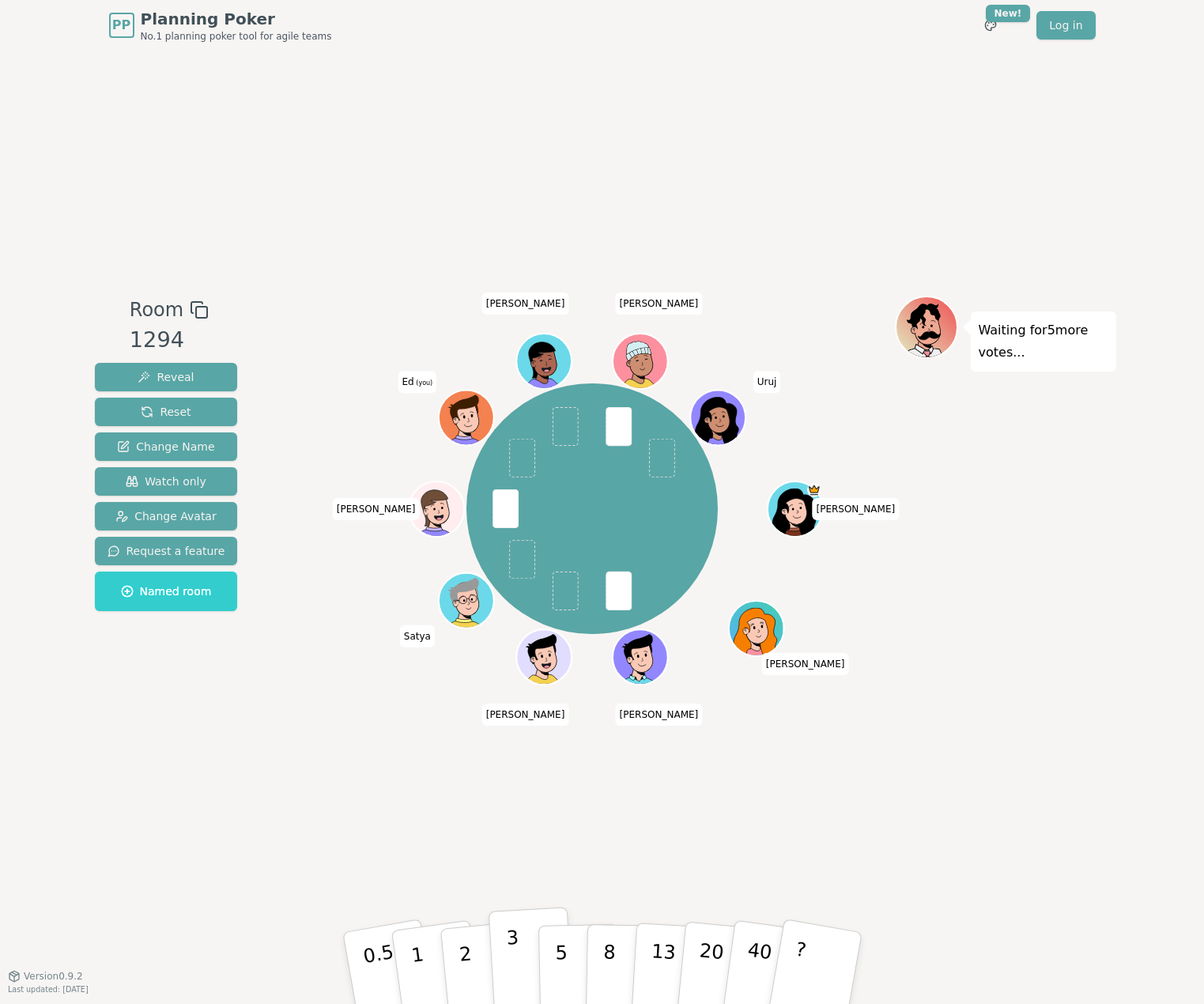
click at [523, 958] on button "3" at bounding box center [530, 968] width 86 height 123
click at [479, 949] on button "2" at bounding box center [483, 968] width 90 height 126
click at [466, 950] on p "2" at bounding box center [466, 970] width 20 height 86
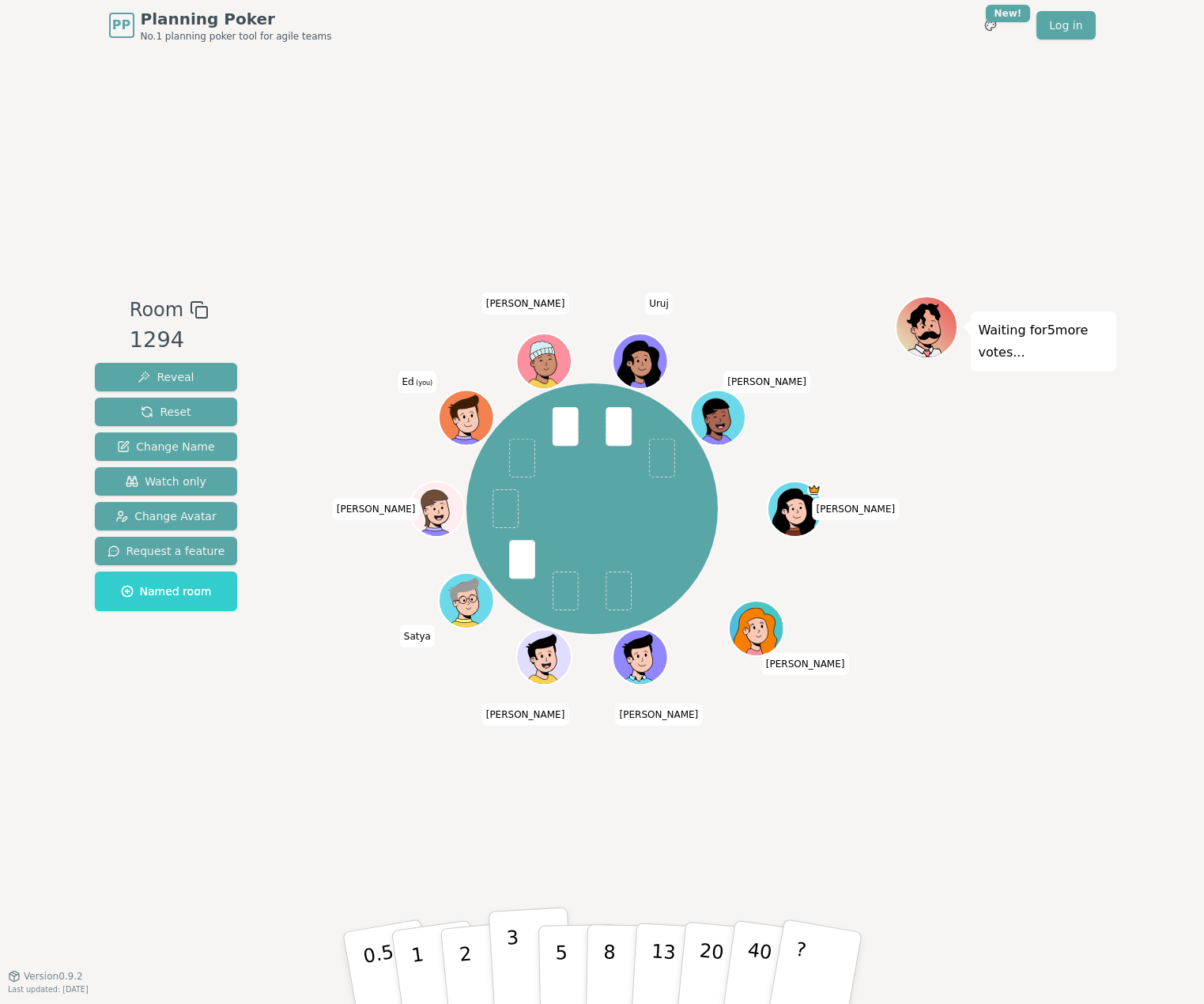
click at [509, 977] on p "3" at bounding box center [513, 969] width 17 height 86
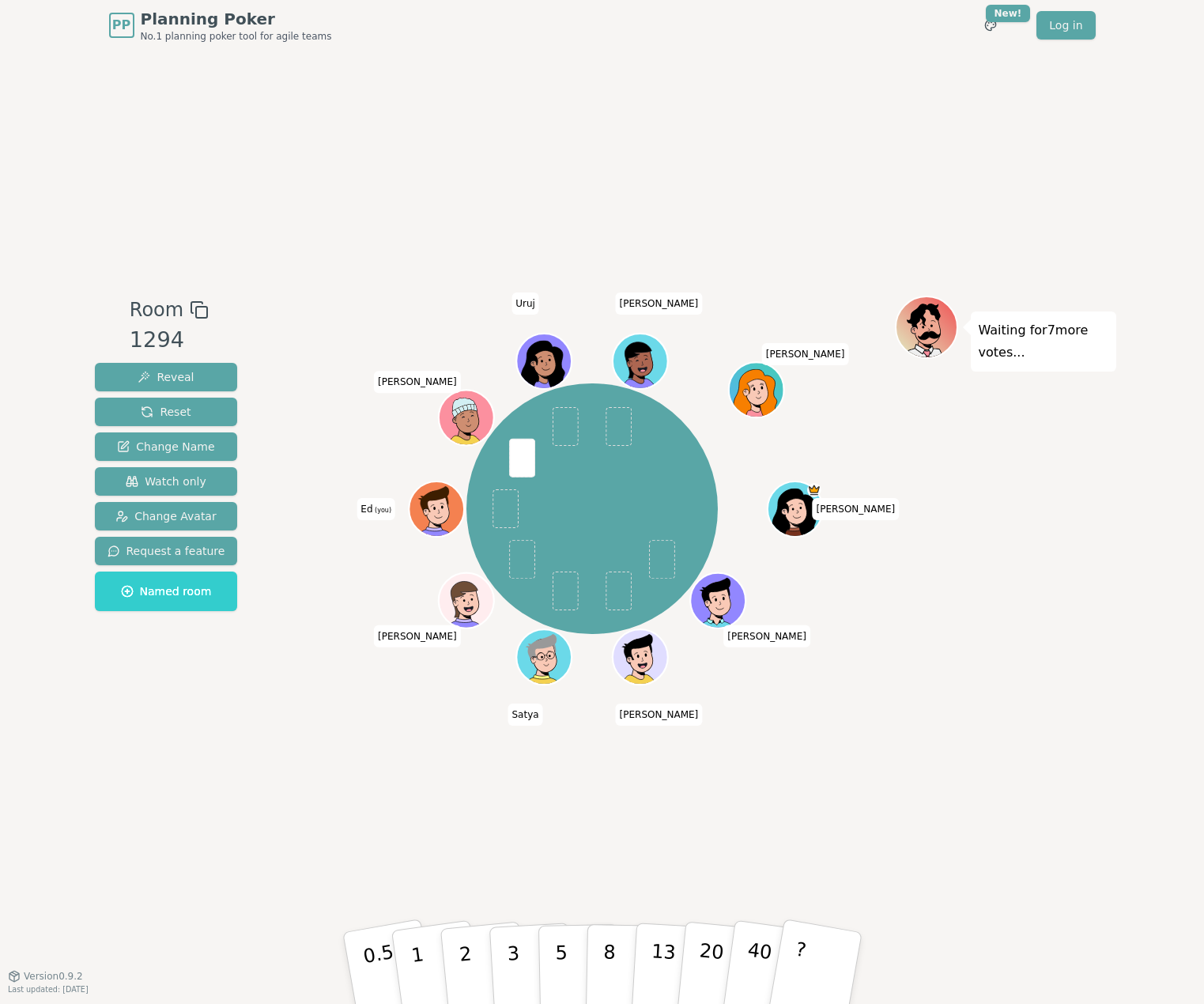
click at [1000, 978] on div "PP Planning Poker No.1 planning poker tool for agile teams Toggle theme New! Lo…" at bounding box center [602, 502] width 1204 height 1004
click at [421, 969] on p "1" at bounding box center [419, 970] width 24 height 86
